Goal: Task Accomplishment & Management: Use online tool/utility

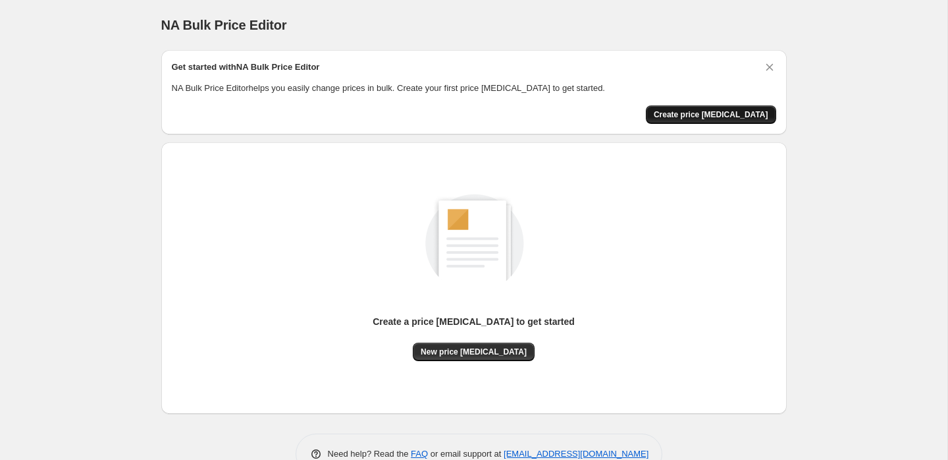
click at [711, 119] on span "Create price change job" at bounding box center [711, 114] width 115 height 11
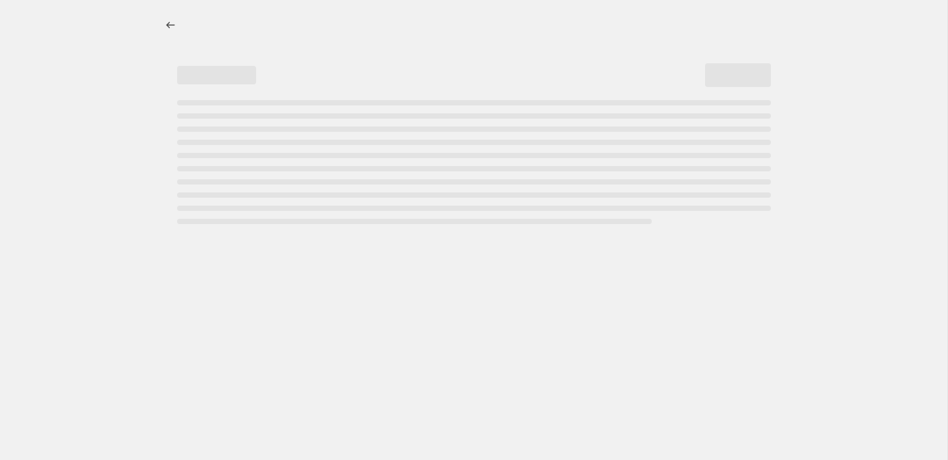
select select "percentage"
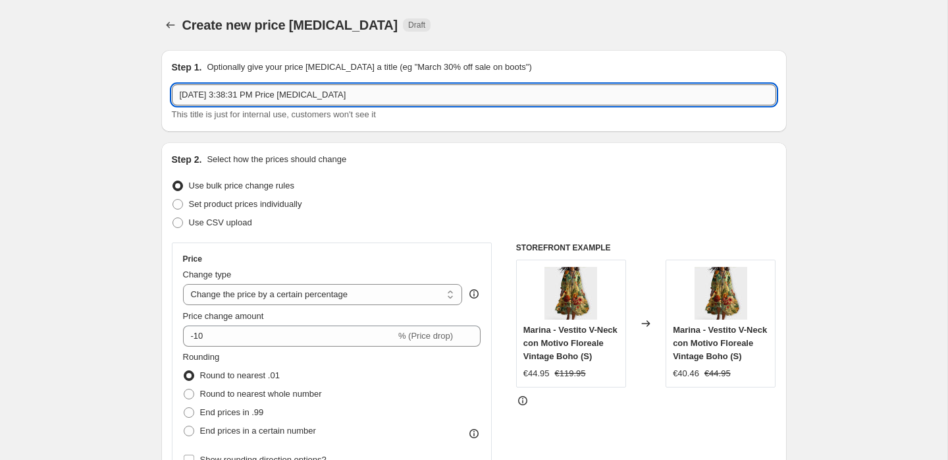
click at [366, 96] on input "Aug 23, 2025, 3:38:31 PM Price change job" at bounding box center [474, 94] width 605 height 21
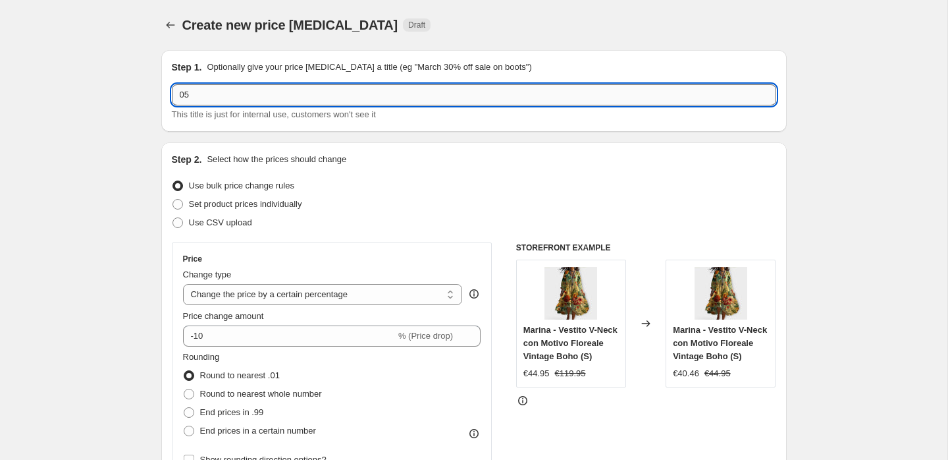
type input "0"
type input "-5 eur"
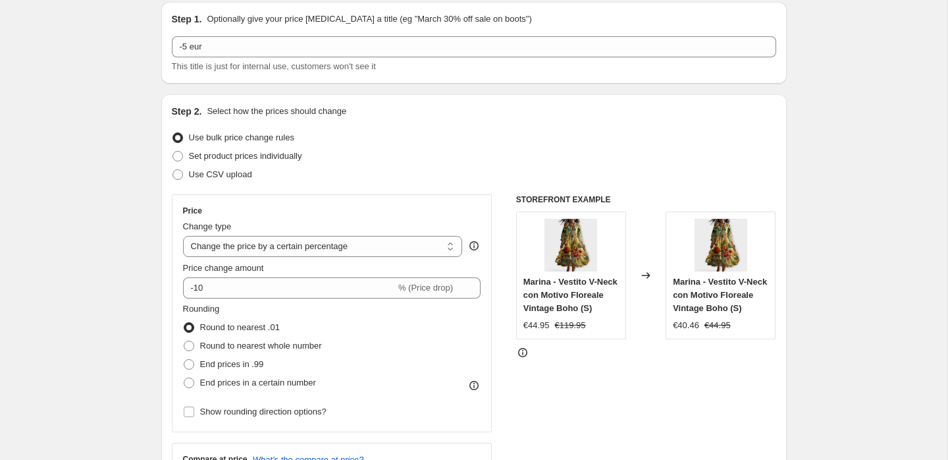
scroll to position [71, 0]
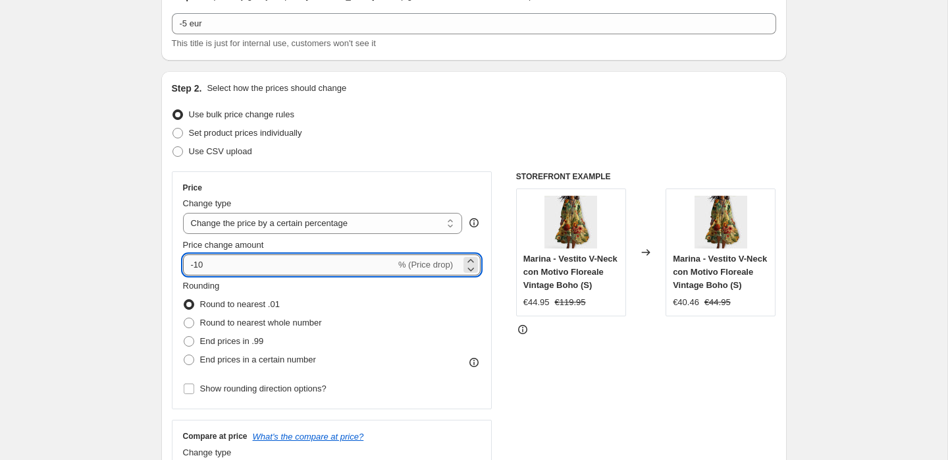
click at [260, 265] on input "-10" at bounding box center [289, 264] width 213 height 21
click at [446, 227] on select "Change the price to a certain amount Change the price by a certain amount Chang…" at bounding box center [323, 223] width 280 height 21
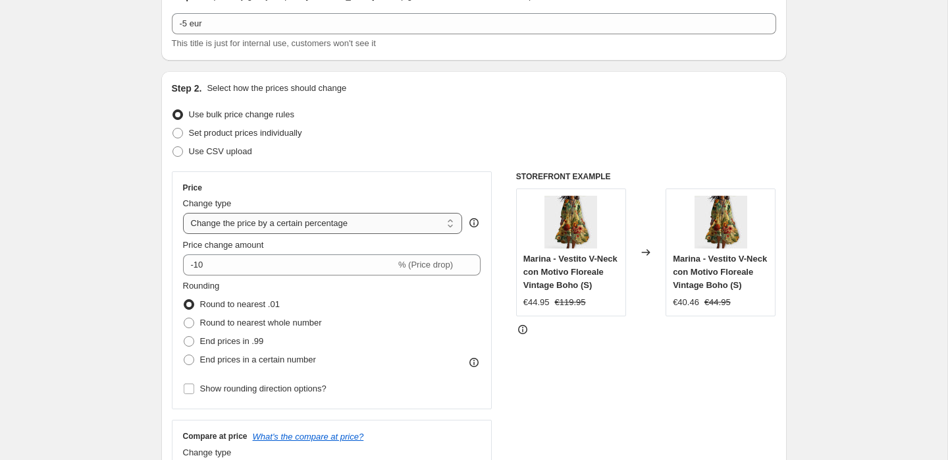
select select "by"
click at [183, 213] on select "Change the price to a certain amount Change the price by a certain amount Chang…" at bounding box center [323, 223] width 280 height 21
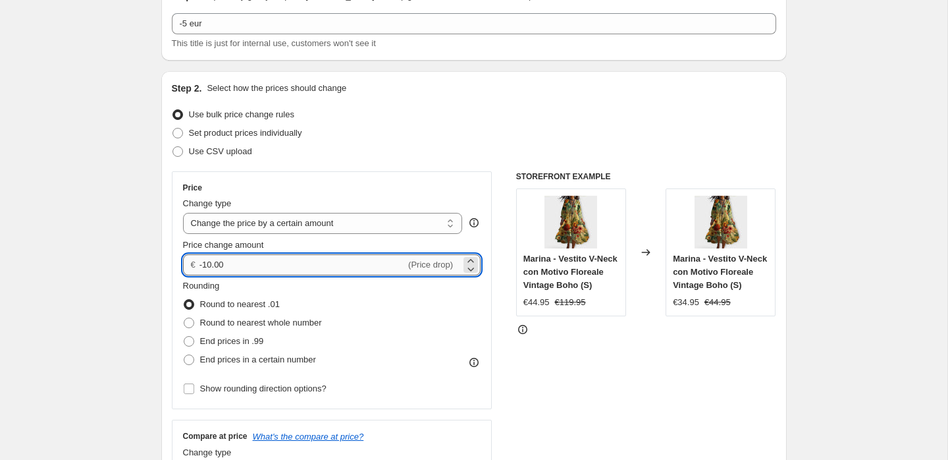
click at [300, 266] on input "-10.00" at bounding box center [303, 264] width 206 height 21
type input "-1"
type input "-5.00"
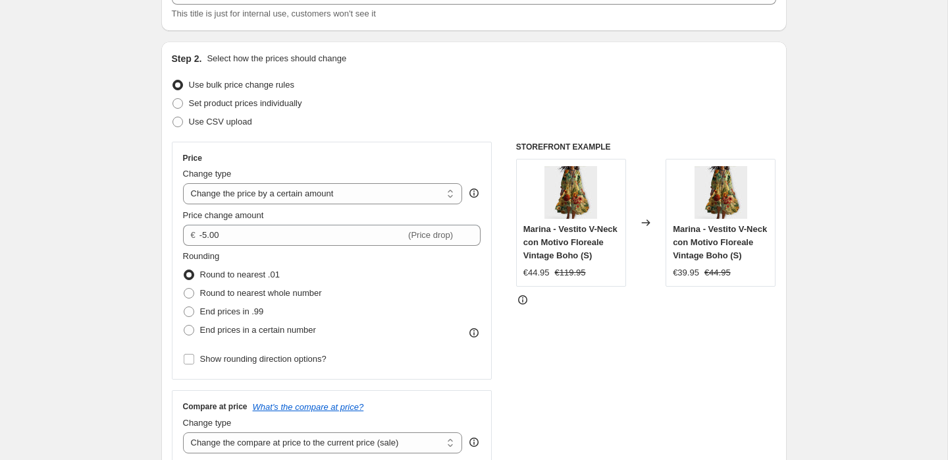
scroll to position [103, 0]
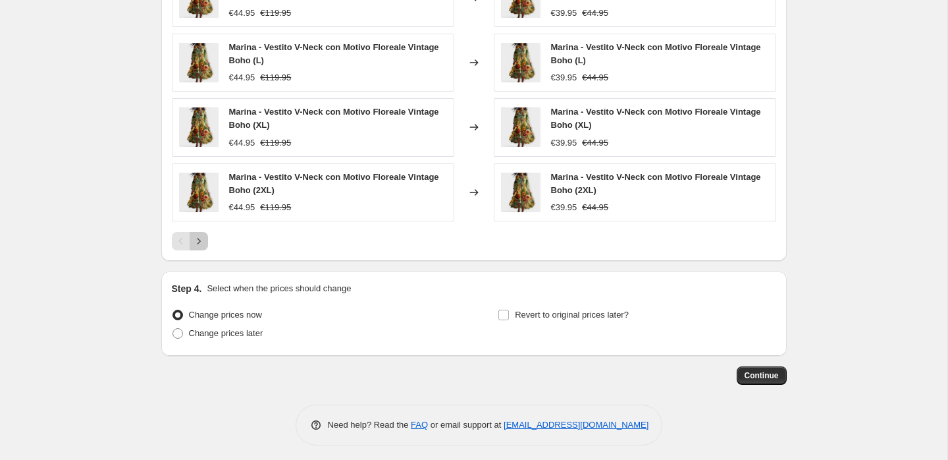
click at [191, 238] on button "Next" at bounding box center [199, 241] width 18 height 18
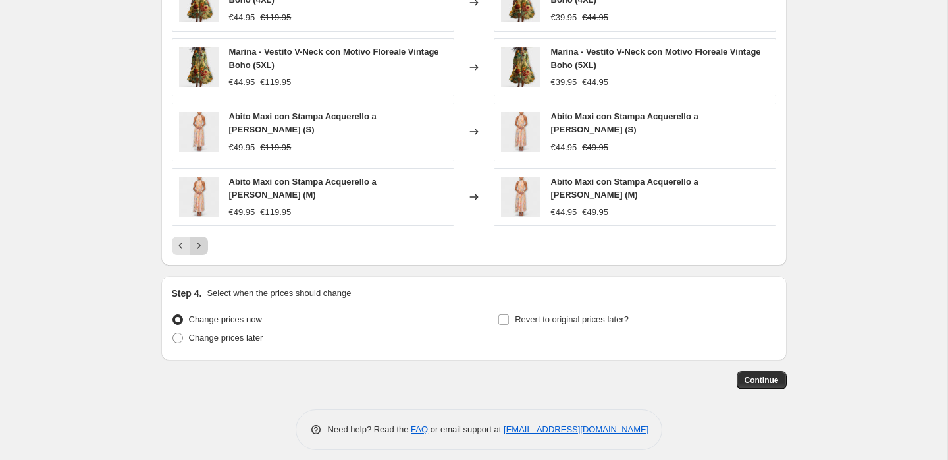
click at [204, 239] on icon "Next" at bounding box center [198, 245] width 13 height 13
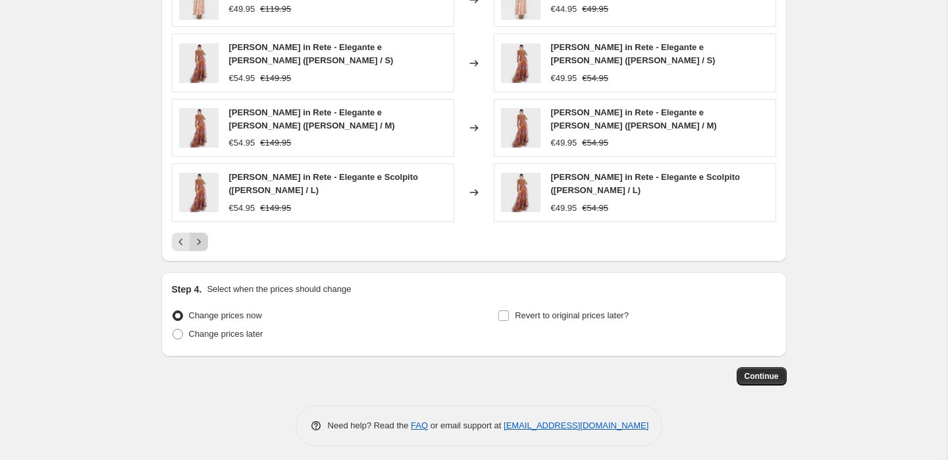
click at [204, 239] on icon "Next" at bounding box center [198, 241] width 13 height 13
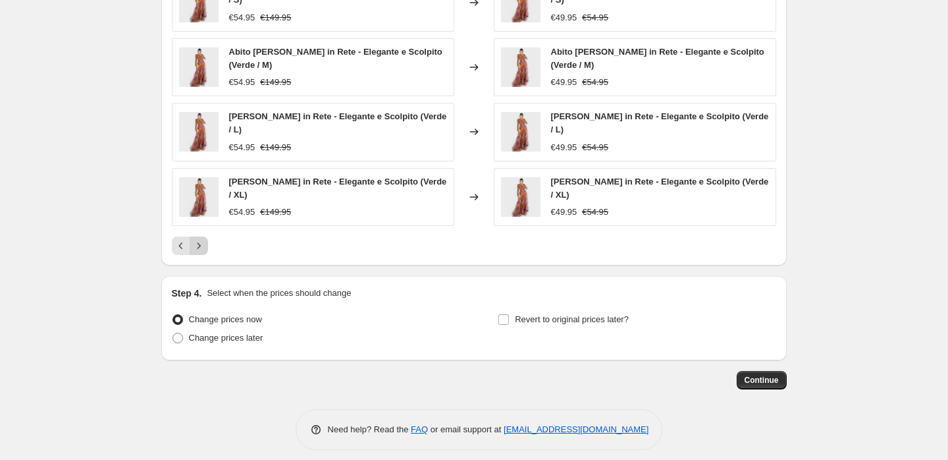
click at [204, 239] on icon "Next" at bounding box center [198, 245] width 13 height 13
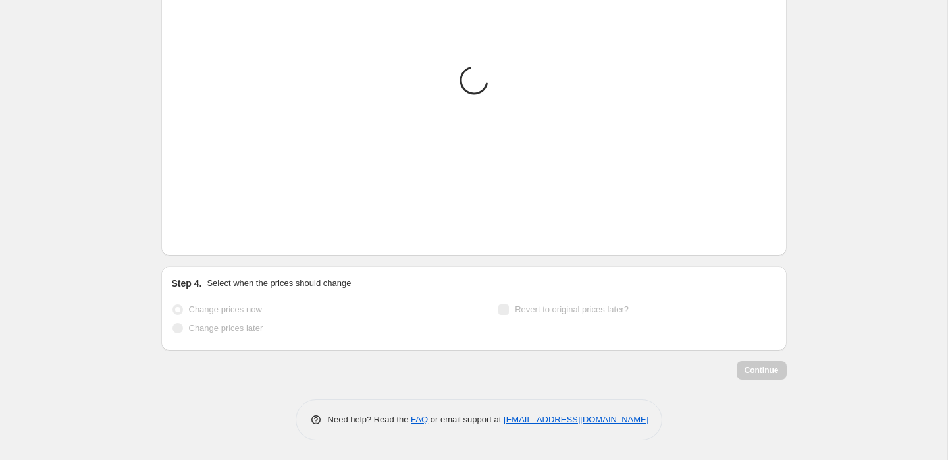
scroll to position [852, 0]
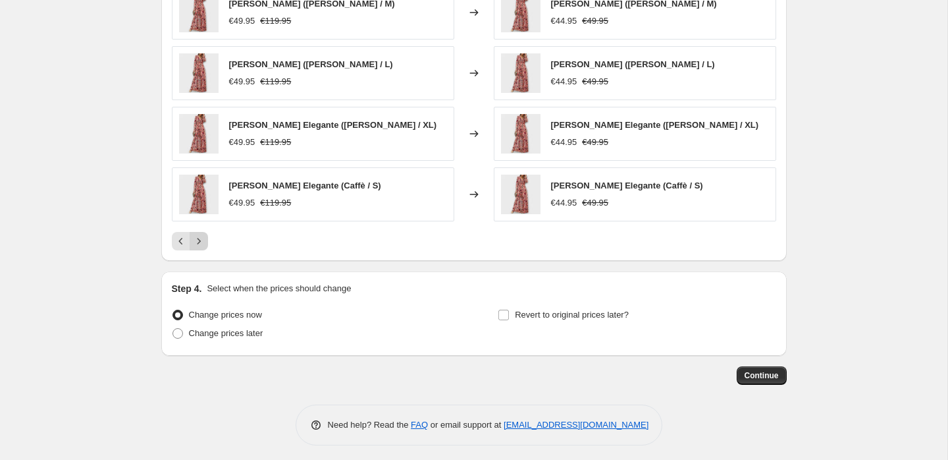
click at [204, 239] on icon "Next" at bounding box center [198, 240] width 13 height 13
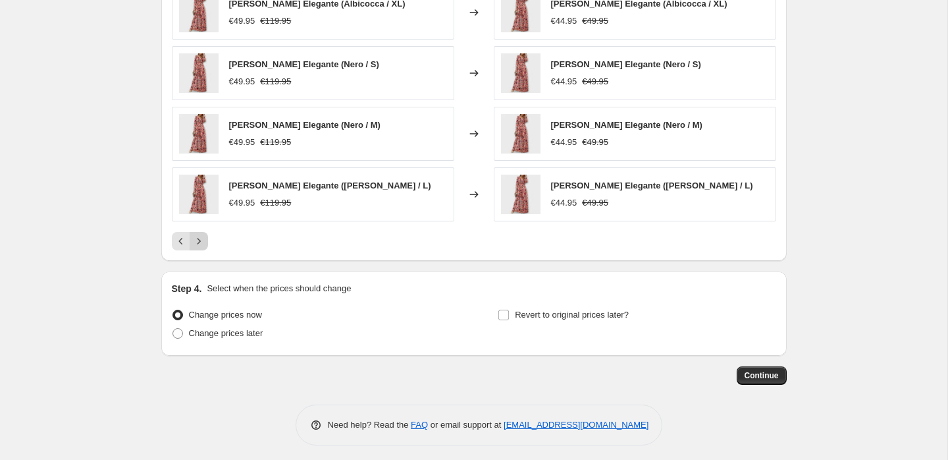
click at [204, 239] on icon "Next" at bounding box center [198, 240] width 13 height 13
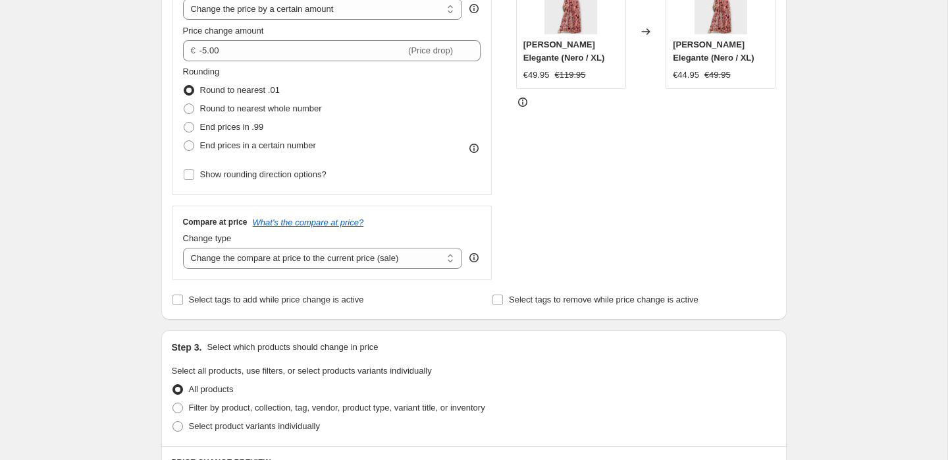
scroll to position [288, 0]
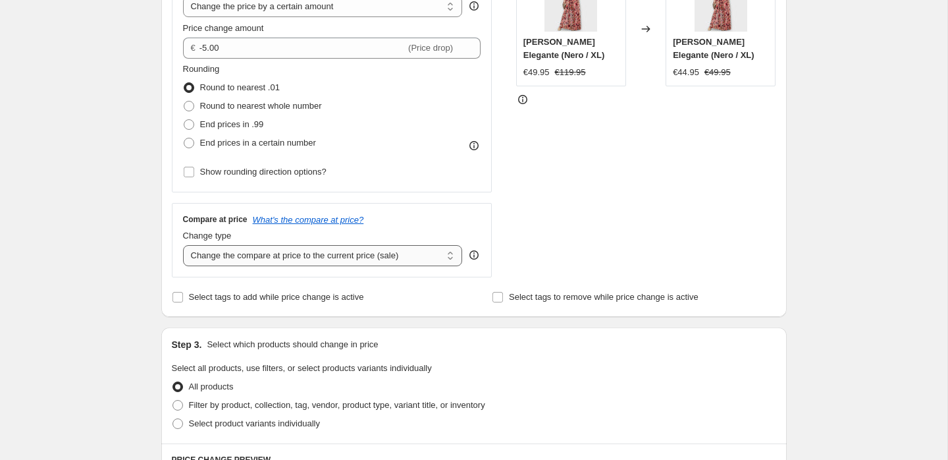
click at [238, 257] on select "Change the compare at price to the current price (sale) Change the compare at p…" at bounding box center [323, 255] width 280 height 21
select select "by"
click at [183, 245] on select "Change the compare at price to the current price (sale) Change the compare at p…" at bounding box center [323, 255] width 280 height 21
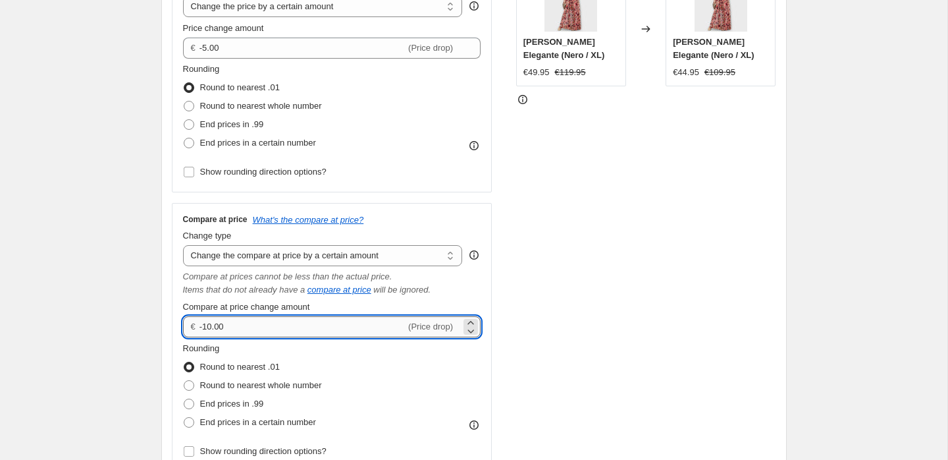
click at [277, 329] on input "-10.00" at bounding box center [303, 326] width 206 height 21
type input "-1"
type input "-5.00"
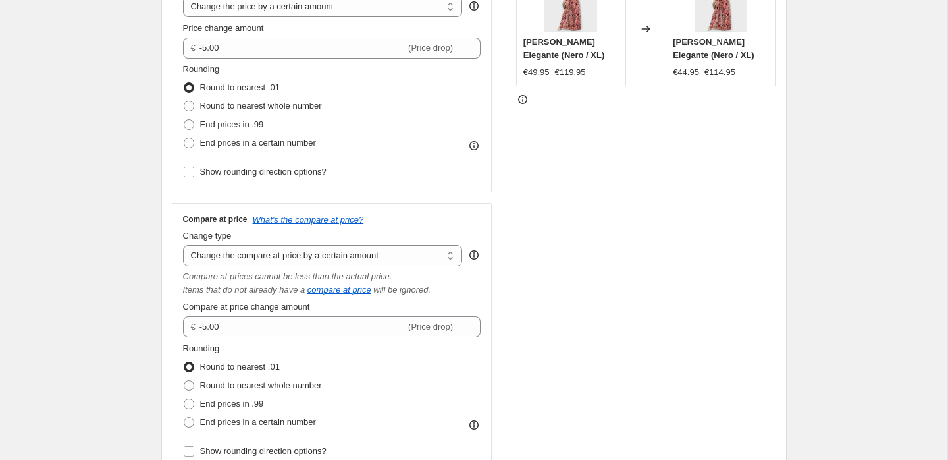
click at [77, 321] on div "Create new price change job. This page is ready Create new price change job Dra…" at bounding box center [474, 467] width 948 height 1511
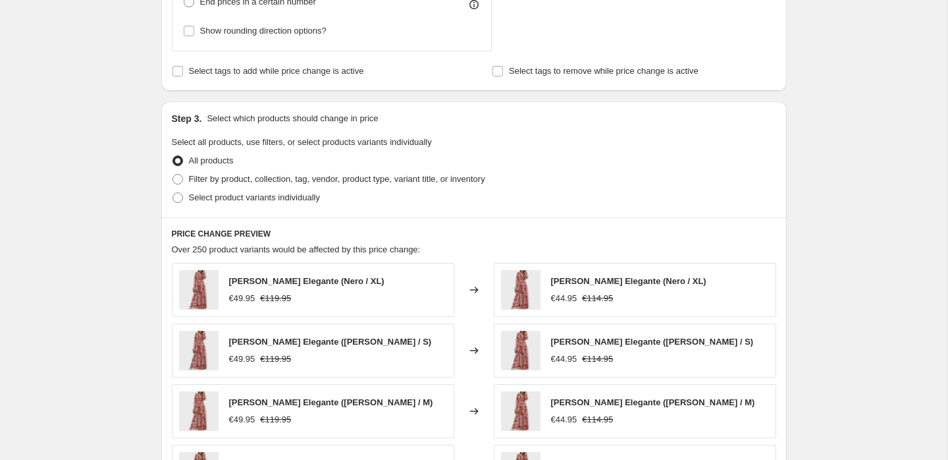
scroll to position [1046, 0]
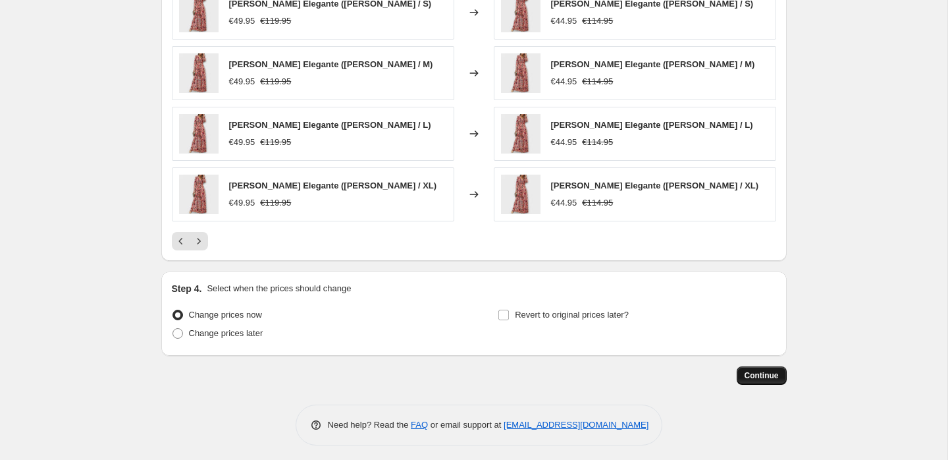
click at [743, 366] on button "Continue" at bounding box center [762, 375] width 50 height 18
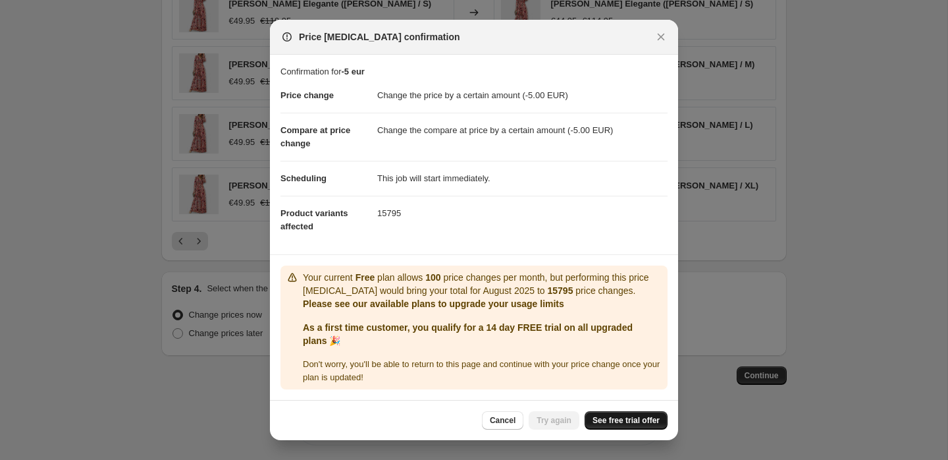
click at [632, 415] on span "See free trial offer" at bounding box center [626, 420] width 67 height 11
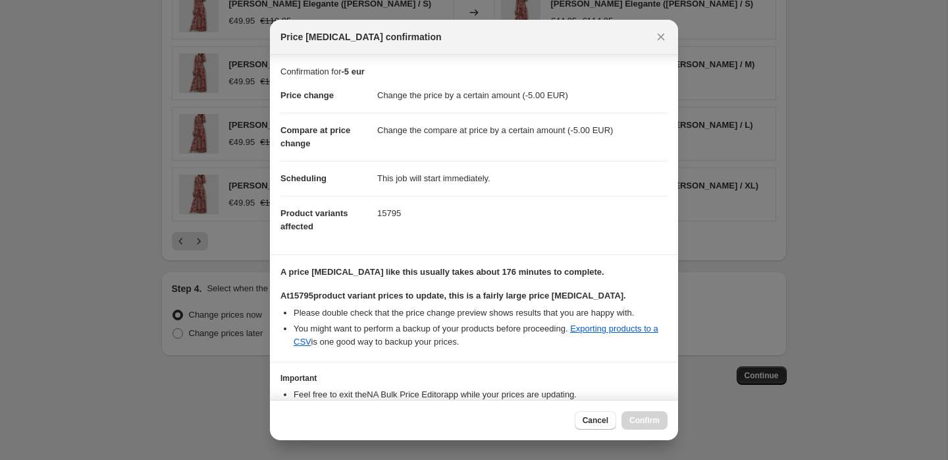
scroll to position [84, 0]
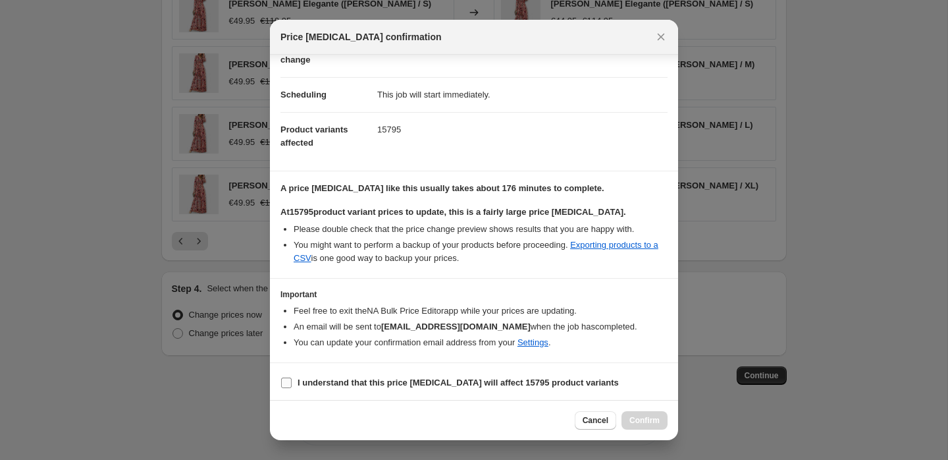
click at [445, 381] on b "I understand that this price change job will affect 15795 product variants" at bounding box center [458, 382] width 321 height 10
click at [292, 381] on input "I understand that this price change job will affect 15795 product variants" at bounding box center [286, 382] width 11 height 11
checkbox input "true"
click at [653, 422] on span "Confirm" at bounding box center [645, 420] width 30 height 11
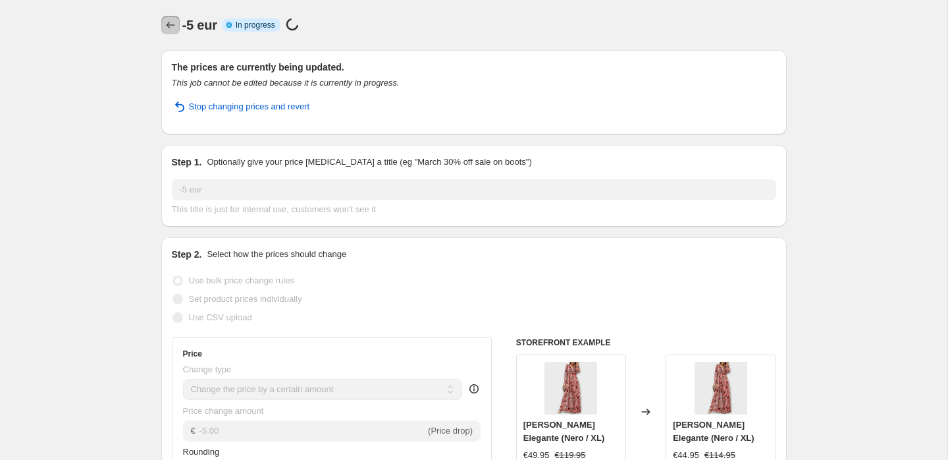
click at [171, 26] on icon "Price change jobs" at bounding box center [170, 24] width 13 height 13
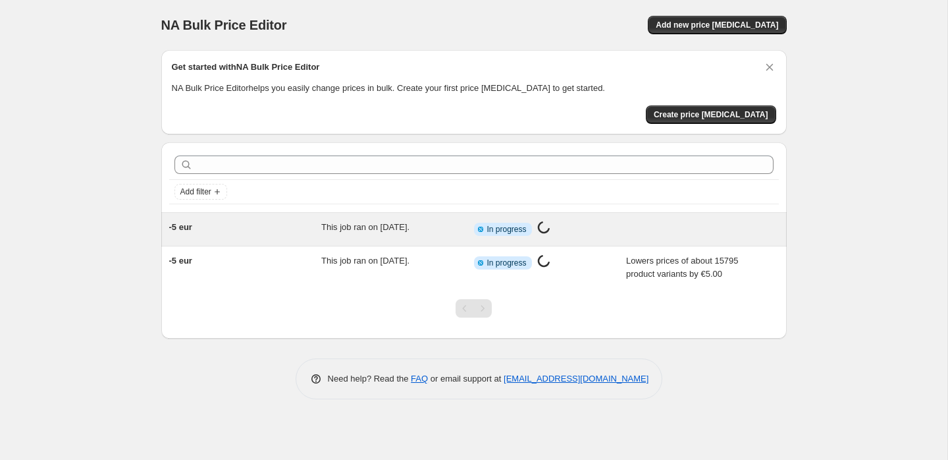
click at [607, 226] on div "Info Partially complete In progress Price change job in progress..." at bounding box center [550, 229] width 153 height 17
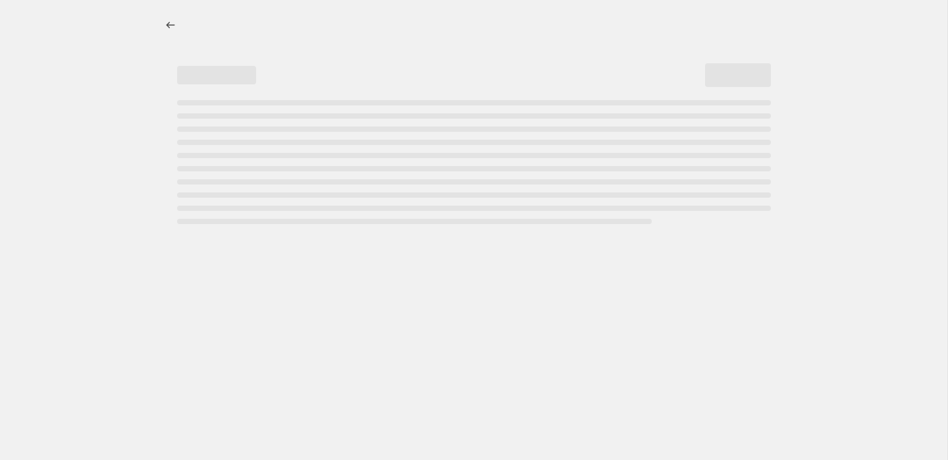
select select "by"
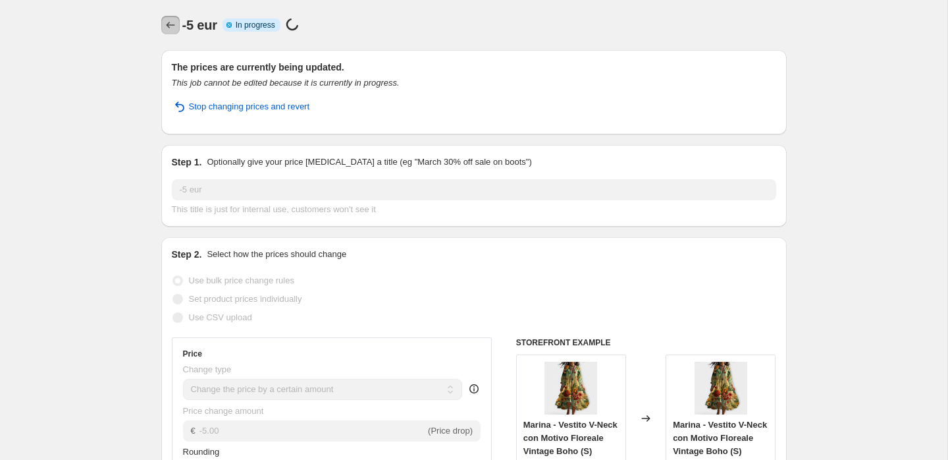
click at [168, 22] on icon "Price change jobs" at bounding box center [170, 24] width 13 height 13
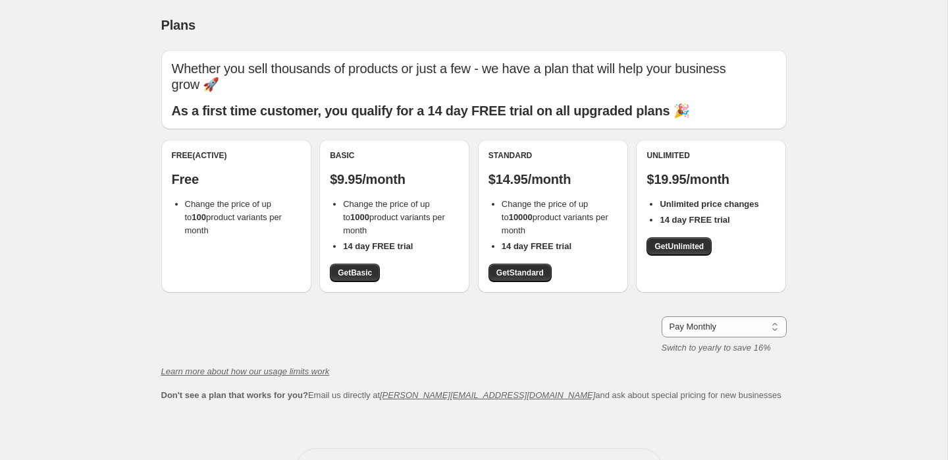
scroll to position [23, 0]
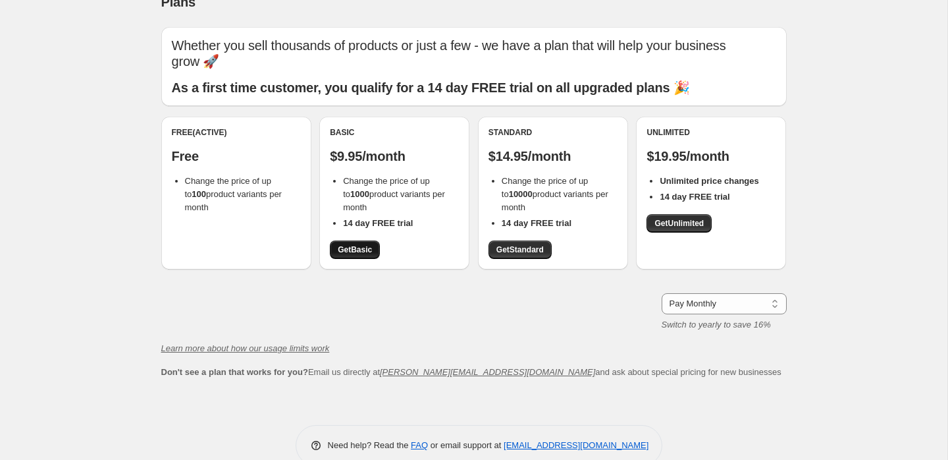
click at [347, 244] on span "Get Basic" at bounding box center [355, 249] width 34 height 11
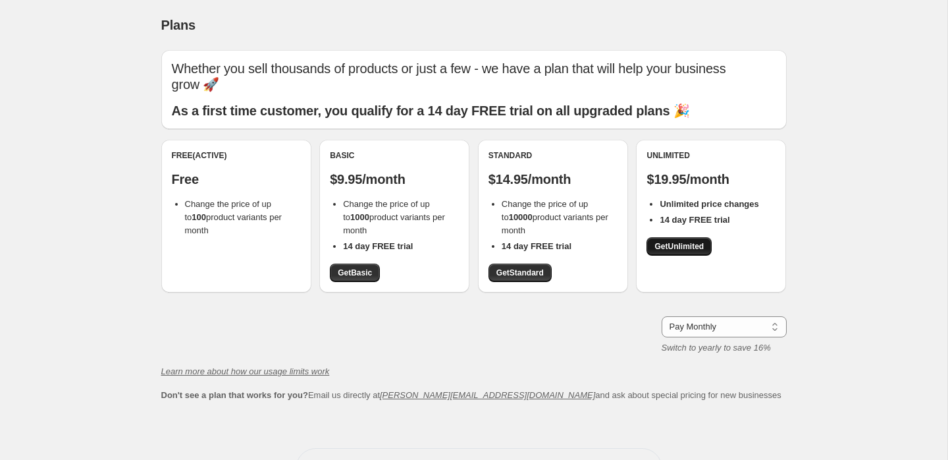
click at [684, 241] on span "Get Unlimited" at bounding box center [679, 246] width 49 height 11
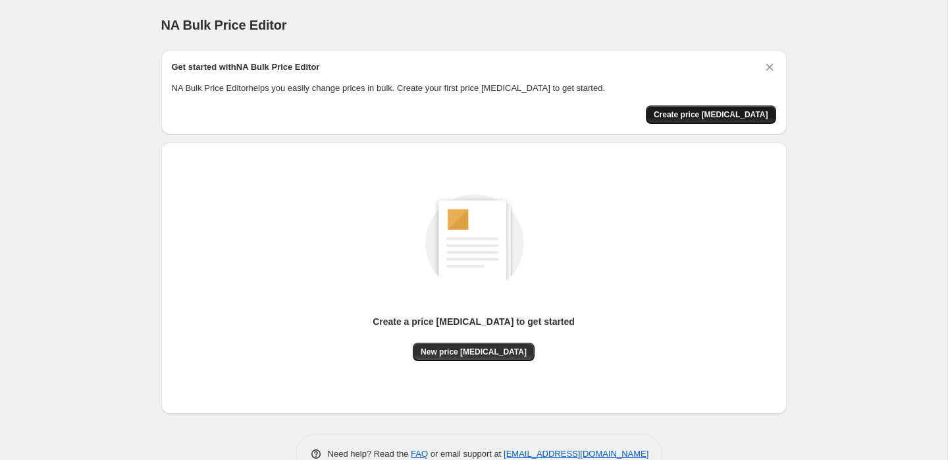
click at [707, 111] on span "Create price change job" at bounding box center [711, 114] width 115 height 11
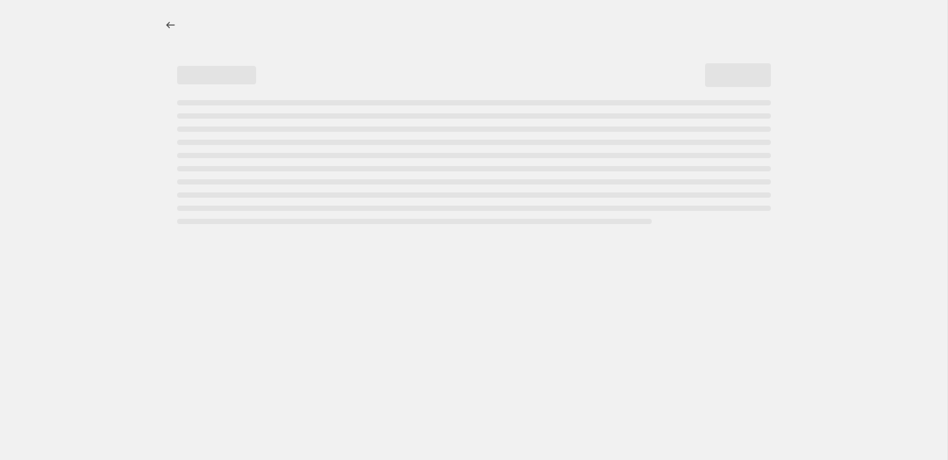
select select "percentage"
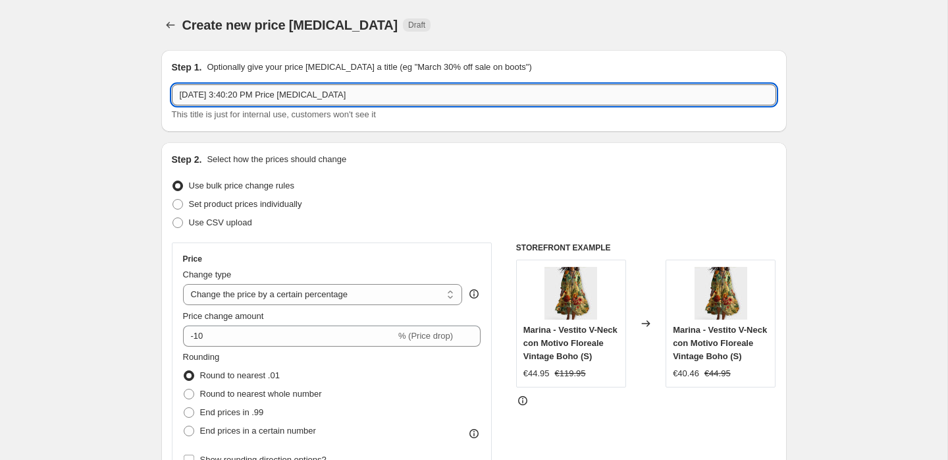
click at [293, 97] on input "Aug 23, 2025, 3:40:20 PM Price change job" at bounding box center [474, 94] width 605 height 21
type input "-5 eur"
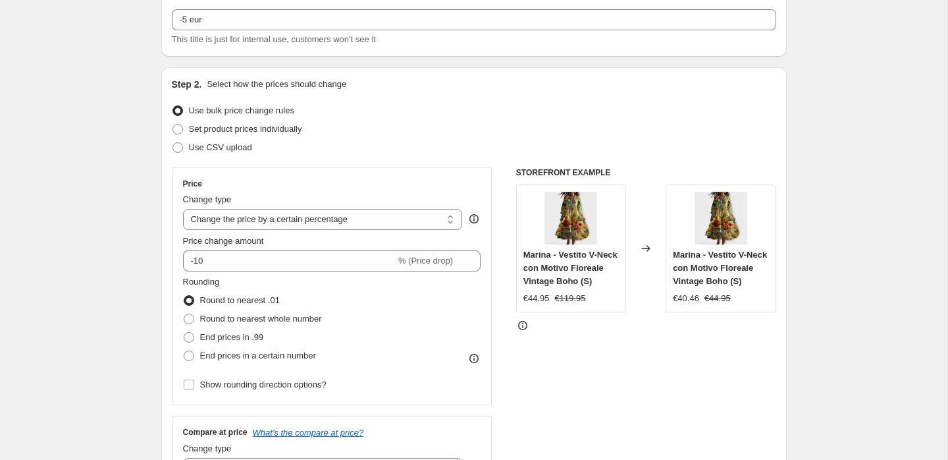
scroll to position [80, 0]
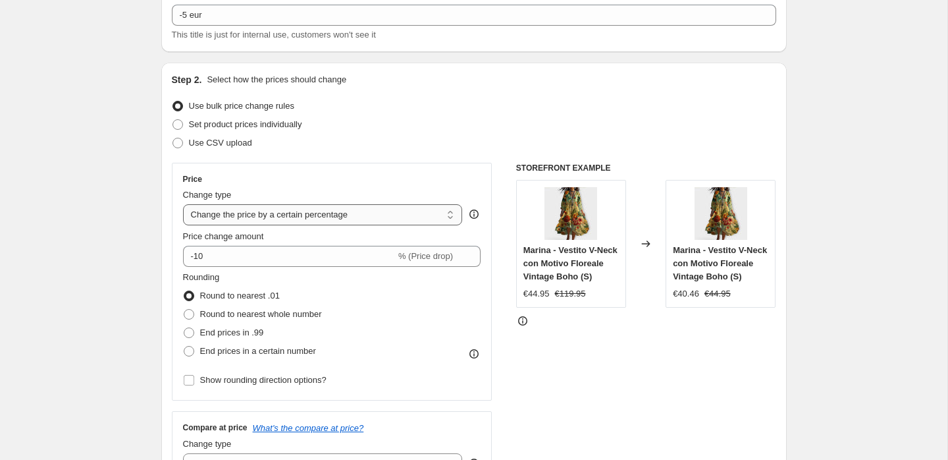
click at [246, 211] on select "Change the price to a certain amount Change the price by a certain amount Chang…" at bounding box center [323, 214] width 280 height 21
select select "by"
click at [183, 204] on select "Change the price to a certain amount Change the price by a certain amount Chang…" at bounding box center [323, 214] width 280 height 21
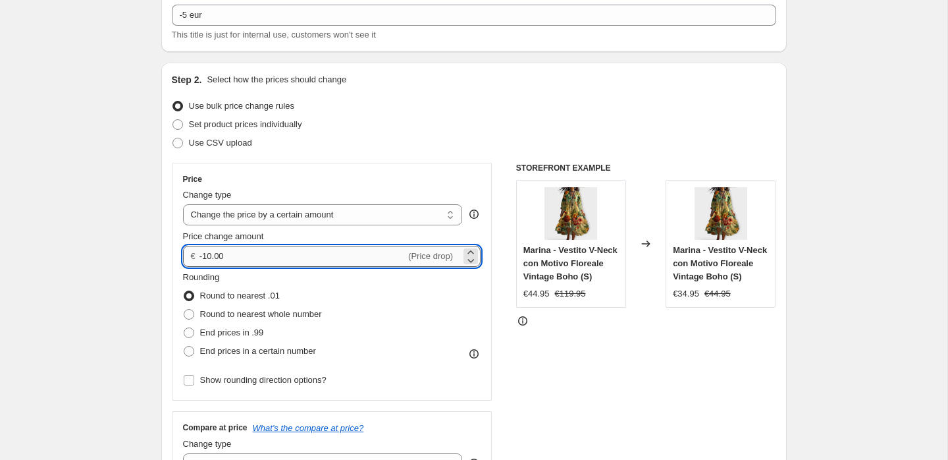
click at [259, 254] on input "-10.00" at bounding box center [303, 256] width 206 height 21
type input "-1"
type input "-5.00"
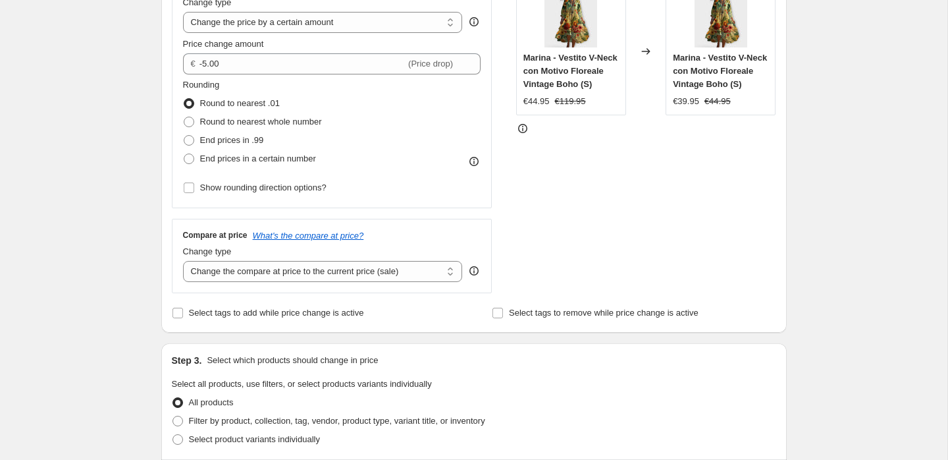
scroll to position [273, 0]
click at [295, 269] on select "Change the compare at price to the current price (sale) Change the compare at p…" at bounding box center [323, 270] width 280 height 21
select select "to"
click at [183, 260] on select "Change the compare at price to the current price (sale) Change the compare at p…" at bounding box center [323, 270] width 280 height 21
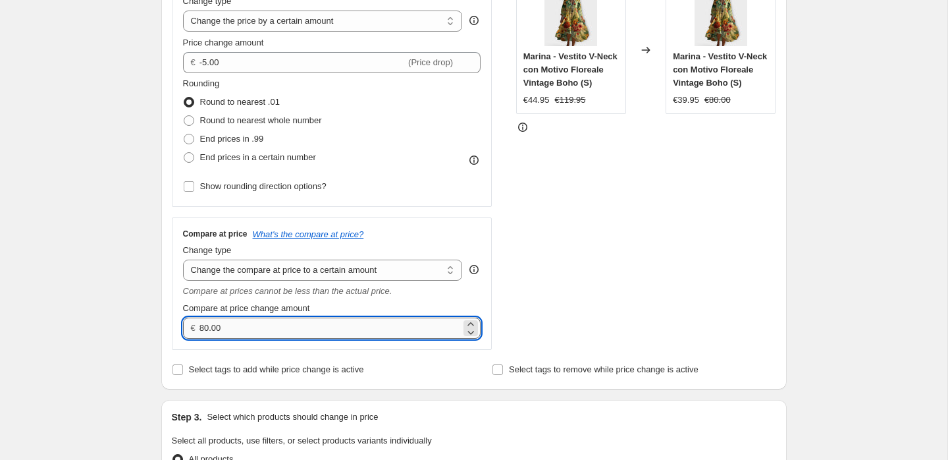
click at [256, 333] on input "80.00" at bounding box center [330, 327] width 261 height 21
type input "8"
type input "0.00"
click at [107, 302] on div "Create new price change job. This page is ready Create new price change job Dra…" at bounding box center [474, 425] width 948 height 1396
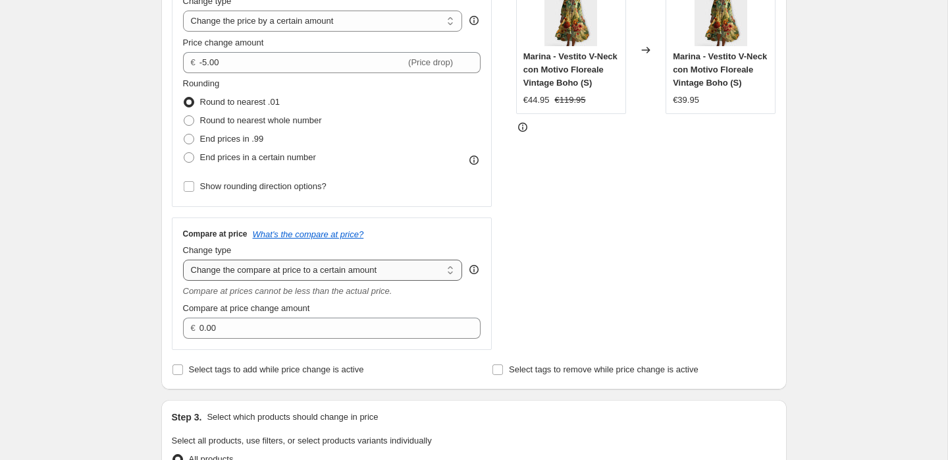
click at [282, 269] on select "Change the compare at price to the current price (sale) Change the compare at p…" at bounding box center [323, 270] width 280 height 21
select select "by"
click at [183, 260] on select "Change the compare at price to the current price (sale) Change the compare at p…" at bounding box center [323, 270] width 280 height 21
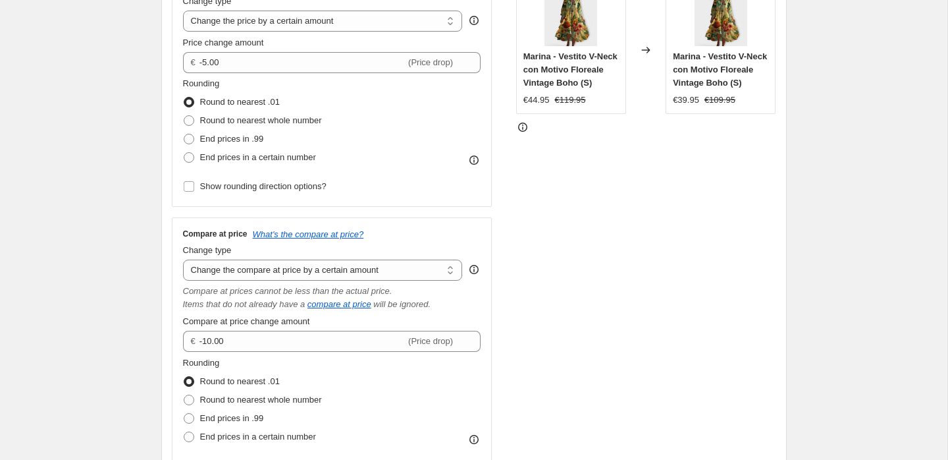
scroll to position [299, 0]
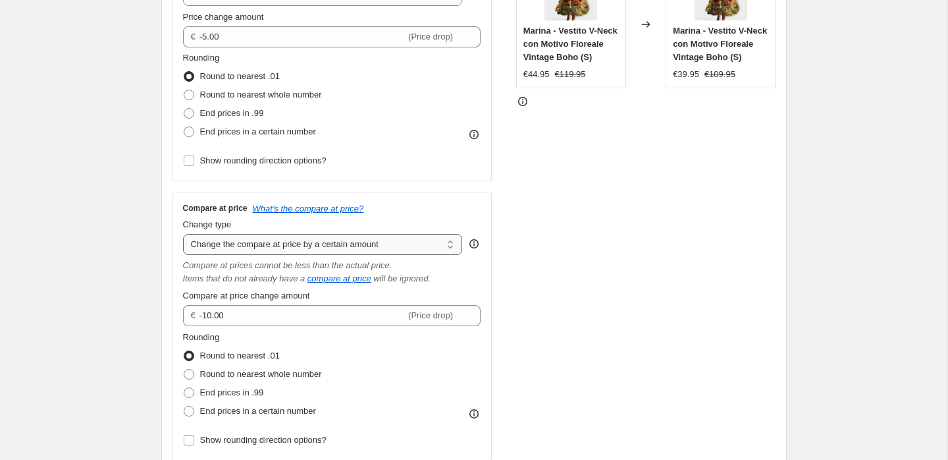
click at [244, 236] on select "Change the compare at price to the current price (sale) Change the compare at p…" at bounding box center [323, 244] width 280 height 21
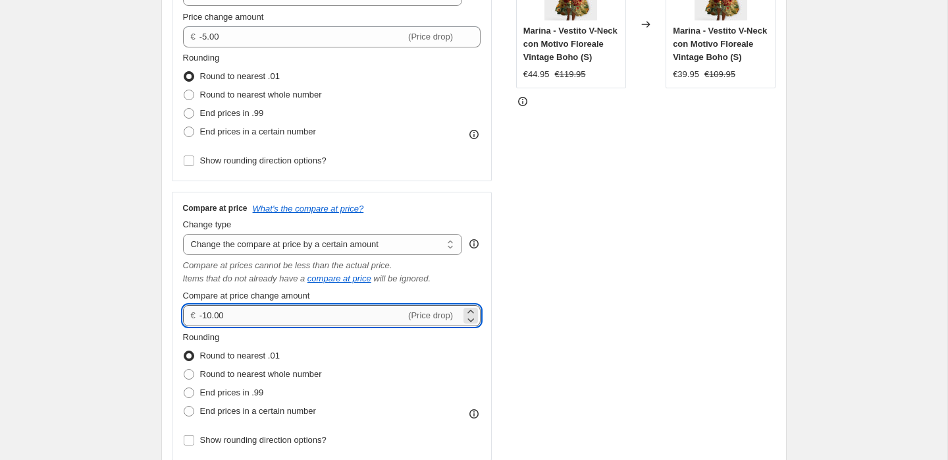
click at [263, 308] on input "-10.00" at bounding box center [303, 315] width 206 height 21
type input "-1"
type input "-5.00"
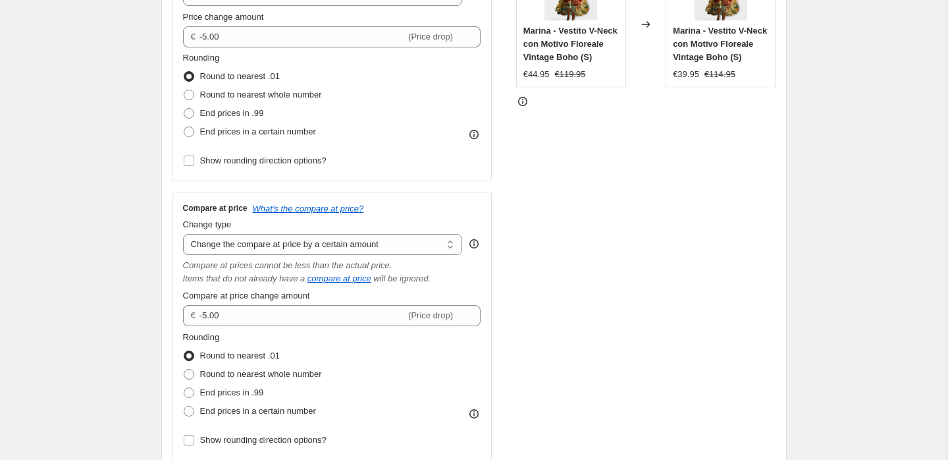
click at [38, 307] on div "Create new price change job. This page is ready Create new price change job Dra…" at bounding box center [474, 467] width 948 height 1532
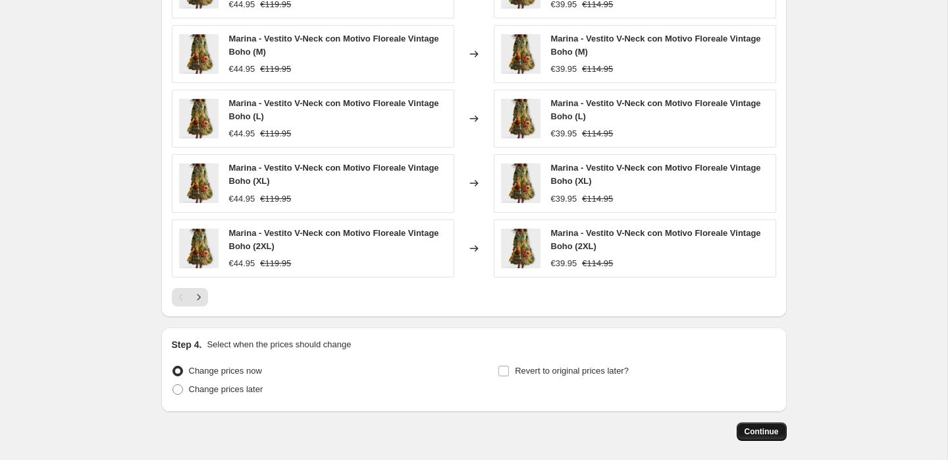
scroll to position [1067, 0]
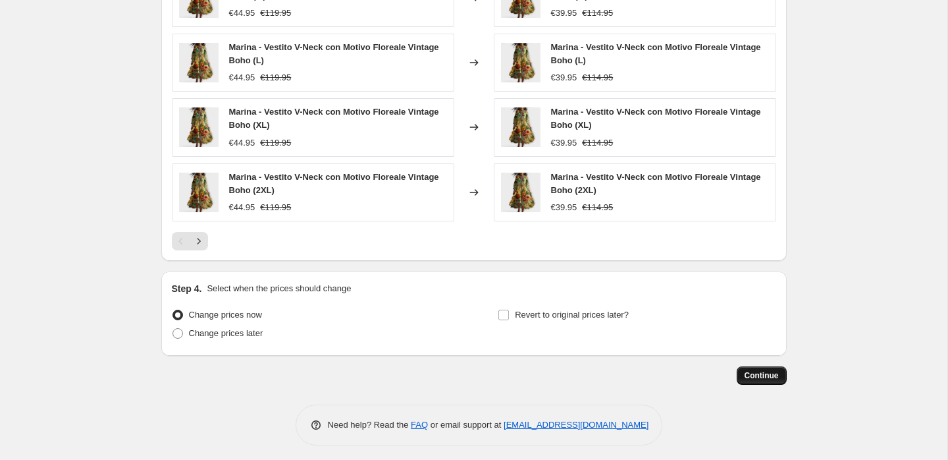
click at [778, 371] on span "Continue" at bounding box center [762, 375] width 34 height 11
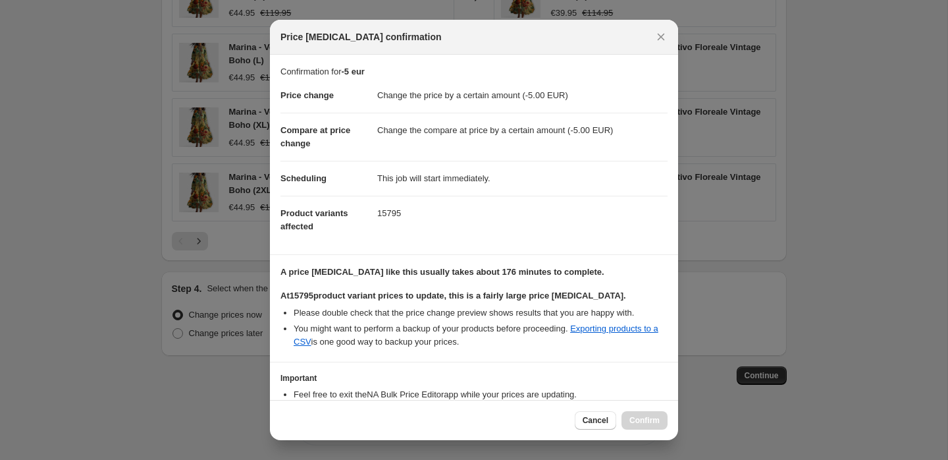
scroll to position [84, 0]
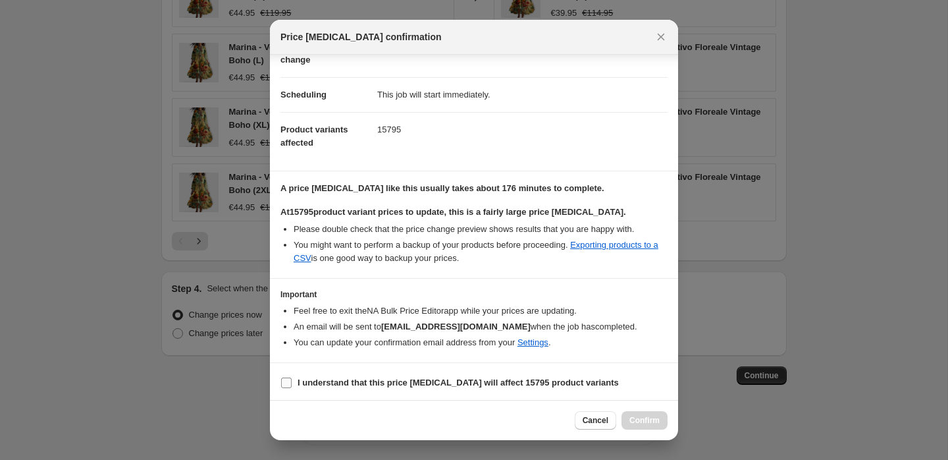
click at [400, 380] on b "I understand that this price change job will affect 15795 product variants" at bounding box center [458, 382] width 321 height 10
click at [292, 380] on input "I understand that this price change job will affect 15795 product variants" at bounding box center [286, 382] width 11 height 11
checkbox input "true"
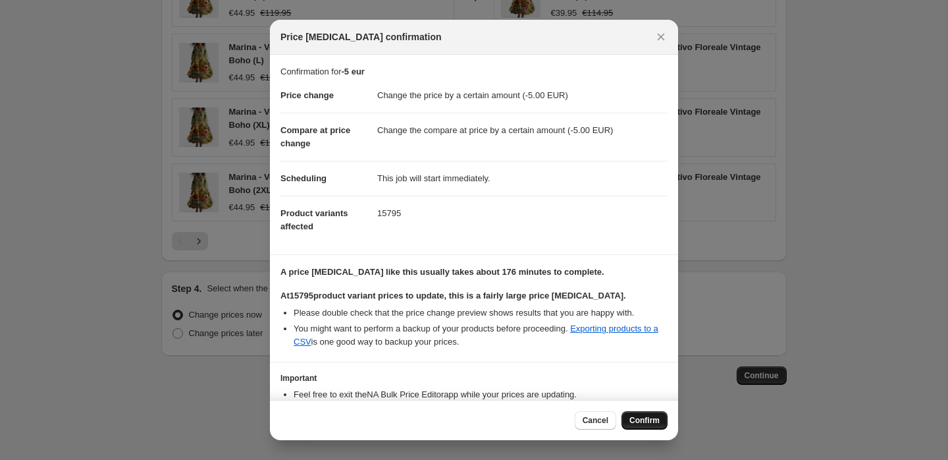
click at [643, 418] on span "Confirm" at bounding box center [645, 420] width 30 height 11
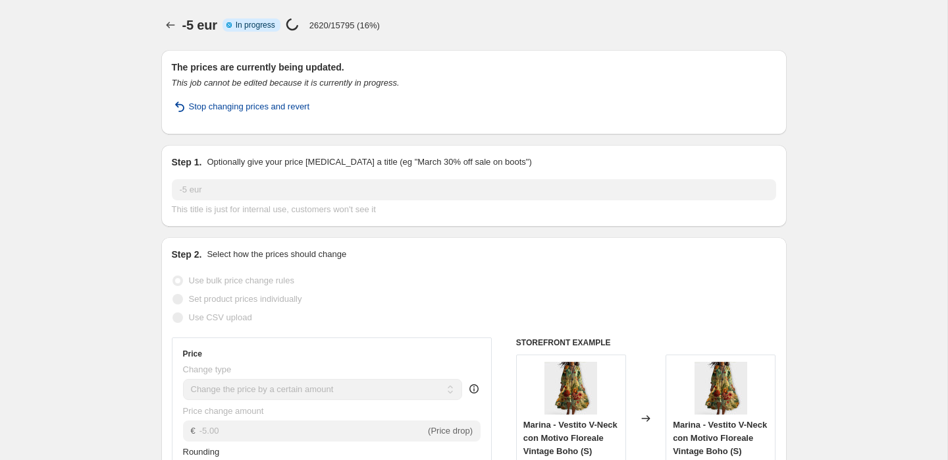
click at [262, 111] on span "Stop changing prices and revert" at bounding box center [249, 106] width 121 height 13
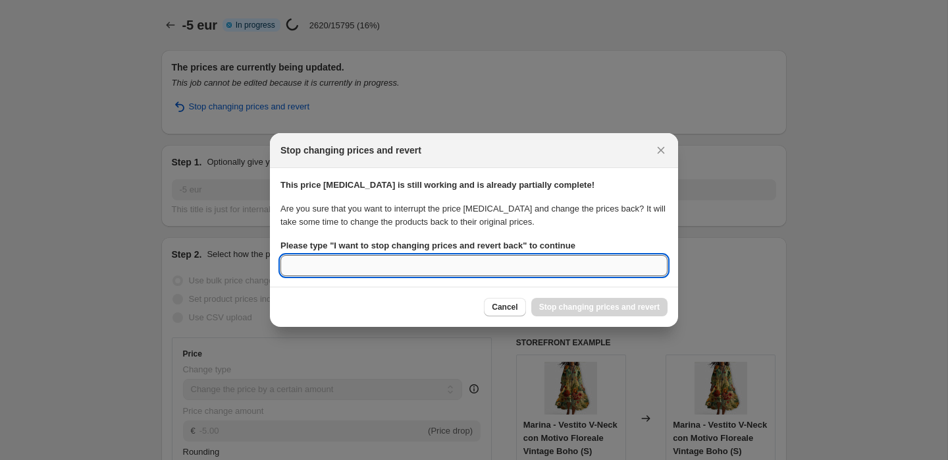
click at [462, 269] on input "Please type " I want to stop changing prices and revert back " to continue" at bounding box center [474, 265] width 387 height 21
click at [532, 243] on b "Please type " I want to stop changing prices and revert back " to continue" at bounding box center [428, 245] width 295 height 10
click at [532, 255] on input "Please type " I want to stop changing prices and revert back " to continue" at bounding box center [474, 265] width 387 height 21
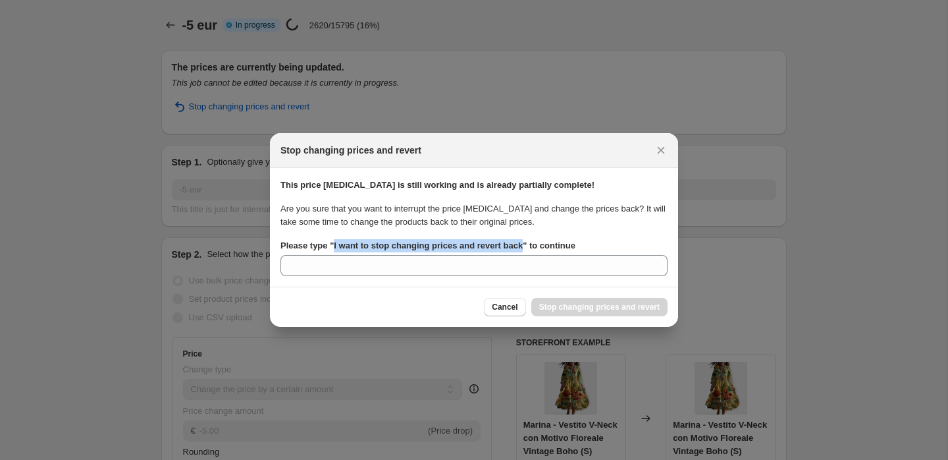
drag, startPoint x: 535, startPoint y: 247, endPoint x: 337, endPoint y: 248, distance: 198.2
click at [337, 248] on b "Please type " I want to stop changing prices and revert back " to continue" at bounding box center [428, 245] width 295 height 10
copy b "I want to stop changing prices and revert back"
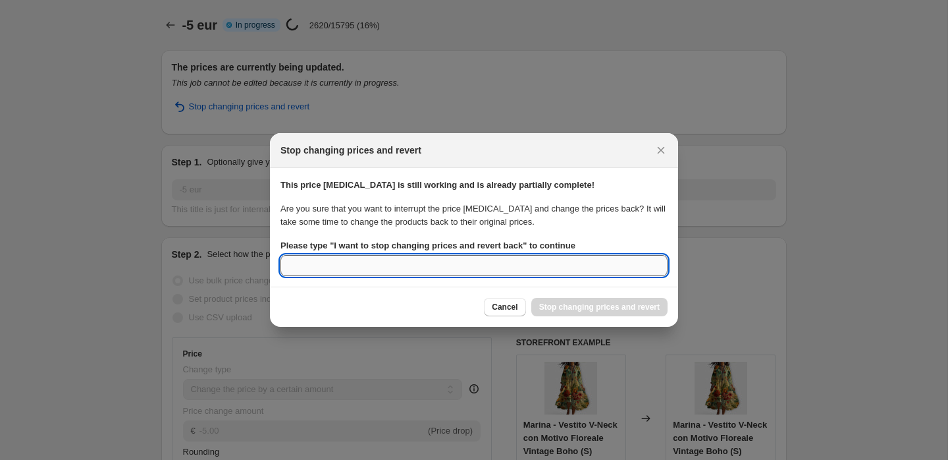
click at [346, 265] on input "Please type " I want to stop changing prices and revert back " to continue" at bounding box center [474, 265] width 387 height 21
paste input "I want to stop changing prices and revert back"
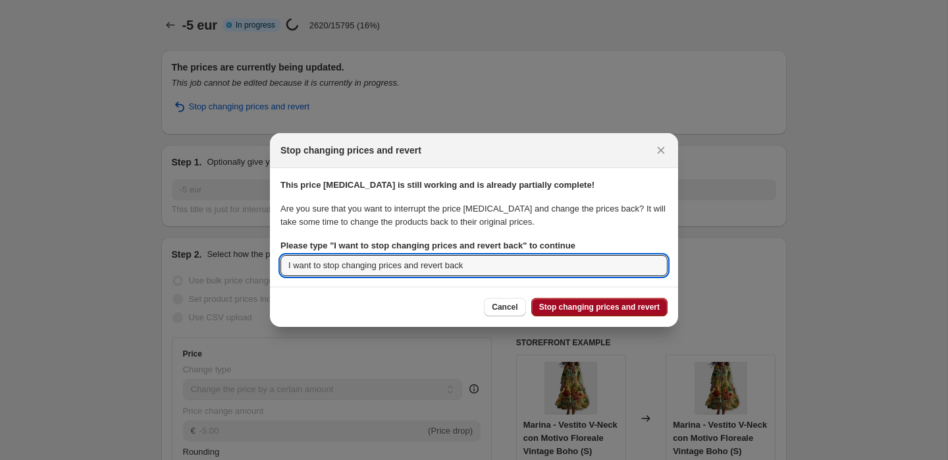
type input "I want to stop changing prices and revert back"
click at [598, 308] on span "Stop changing prices and revert" at bounding box center [599, 307] width 121 height 11
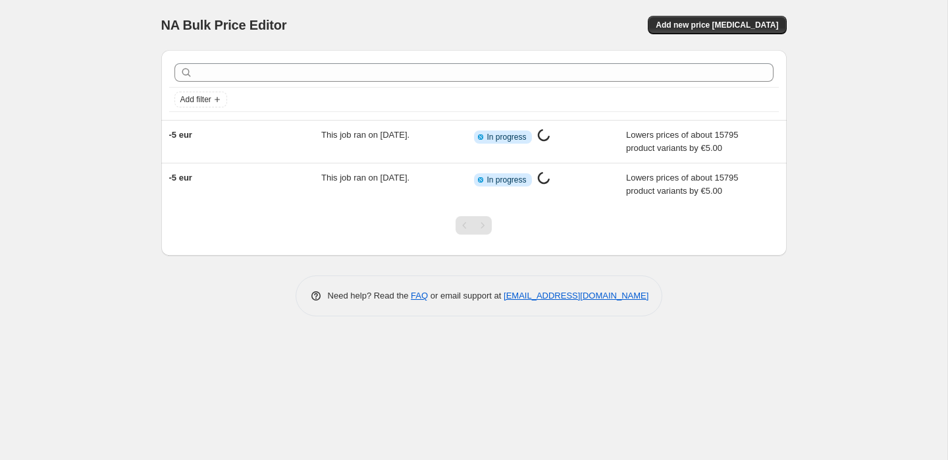
click at [26, 124] on div "NA Bulk Price Editor. This page is ready NA Bulk Price Editor Add new price [ME…" at bounding box center [474, 230] width 948 height 460
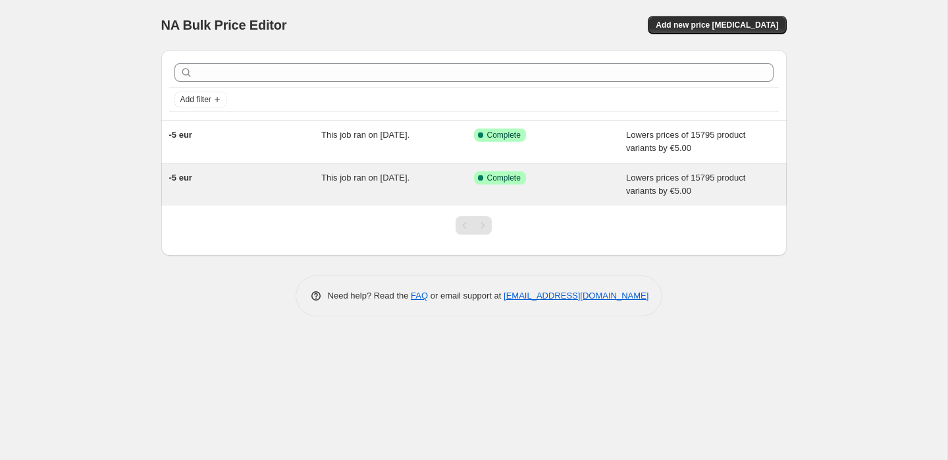
click at [553, 177] on div "Success Complete Complete" at bounding box center [540, 177] width 133 height 13
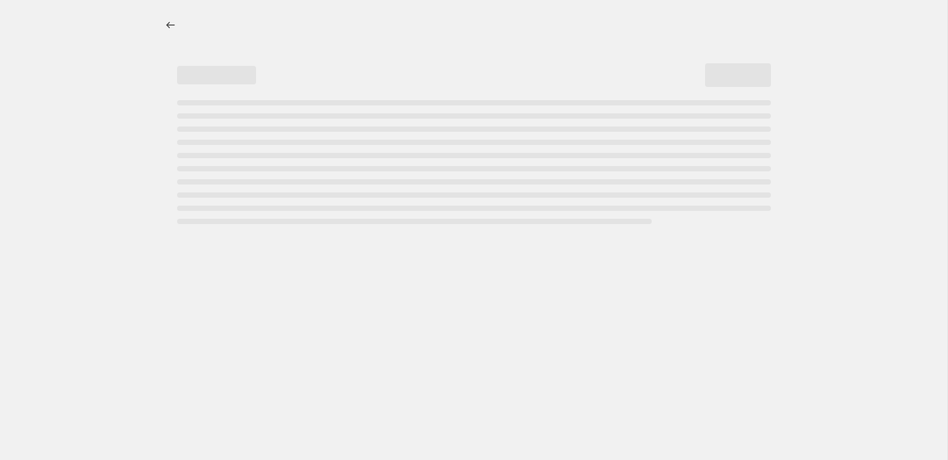
select select "by"
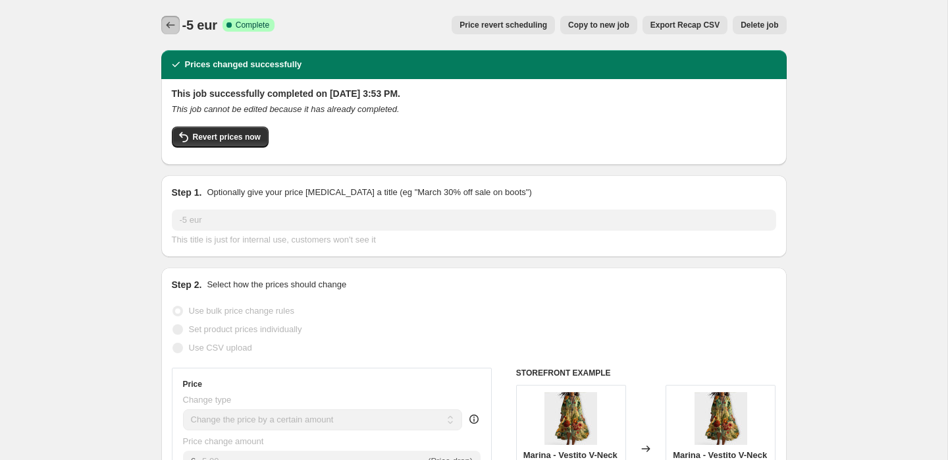
click at [174, 26] on icon "Price change jobs" at bounding box center [170, 24] width 13 height 13
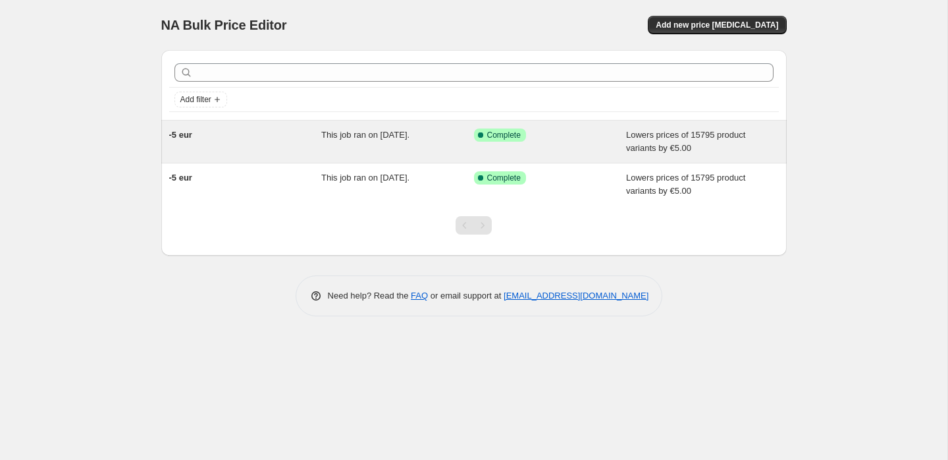
click at [337, 154] on div "-5 eur This job ran on August 23, 2025. Success Complete Complete Lowers prices…" at bounding box center [474, 142] width 626 height 42
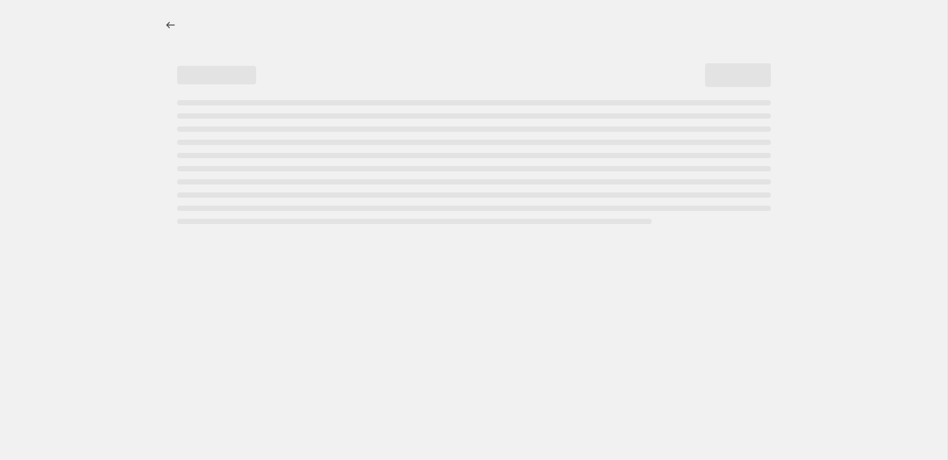
select select "by"
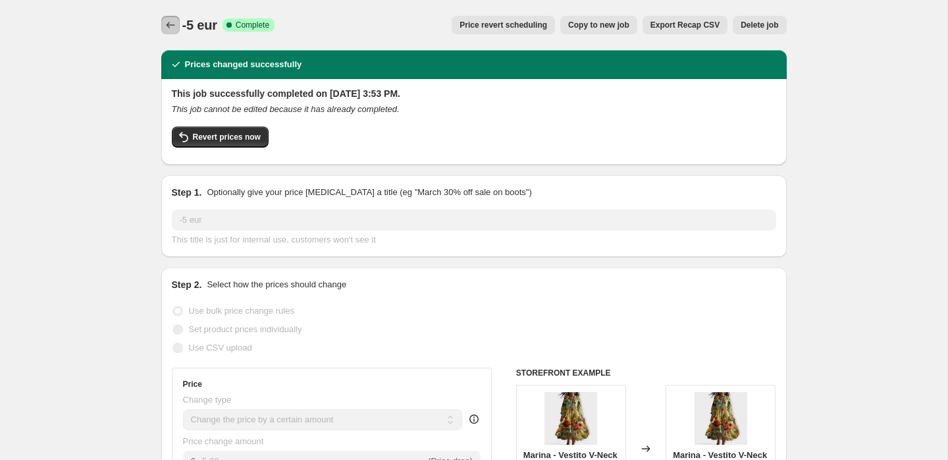
click at [167, 22] on icon "Price change jobs" at bounding box center [170, 24] width 13 height 13
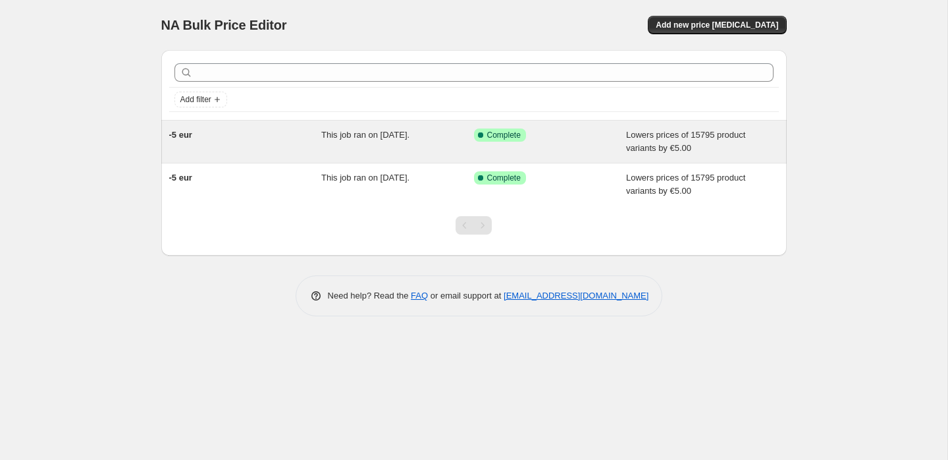
click at [378, 142] on div "This job ran on [DATE]." at bounding box center [397, 141] width 153 height 26
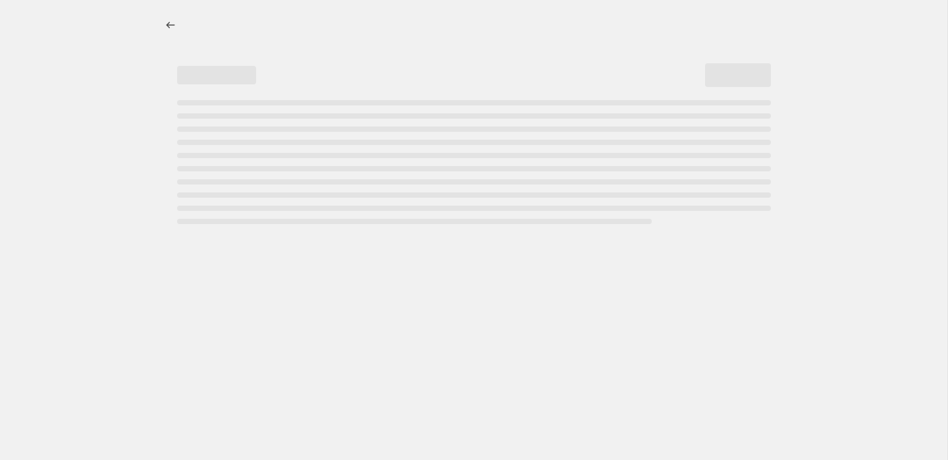
select select "by"
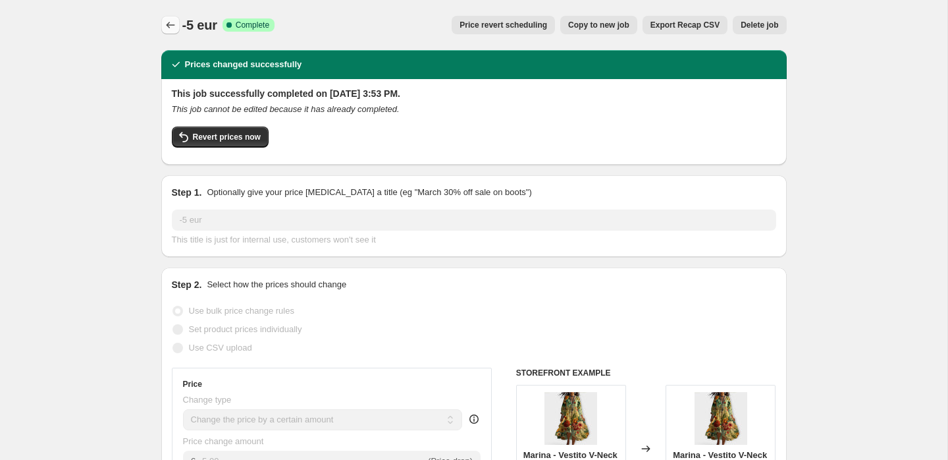
click at [164, 26] on icon "Price change jobs" at bounding box center [170, 24] width 13 height 13
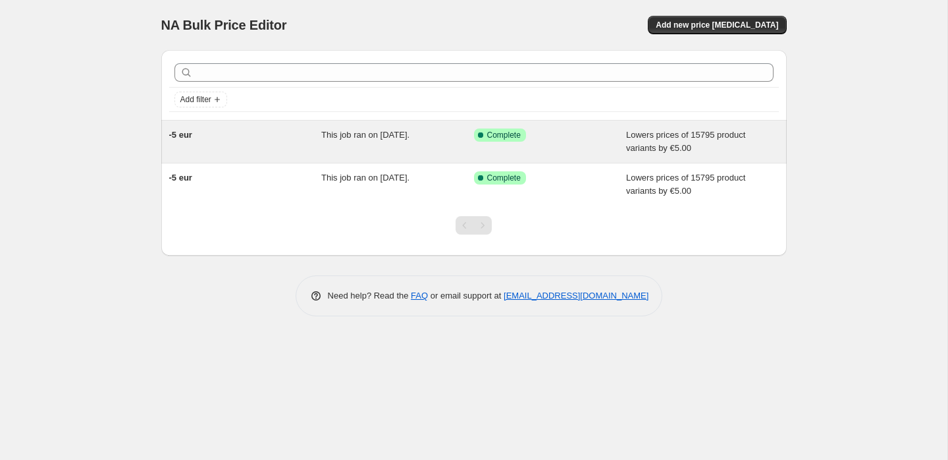
click at [310, 144] on div "-5 eur" at bounding box center [245, 141] width 153 height 26
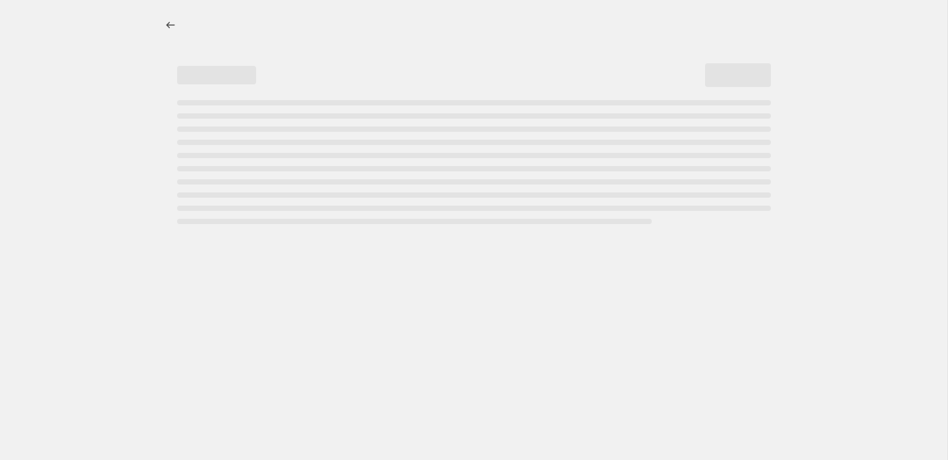
select select "by"
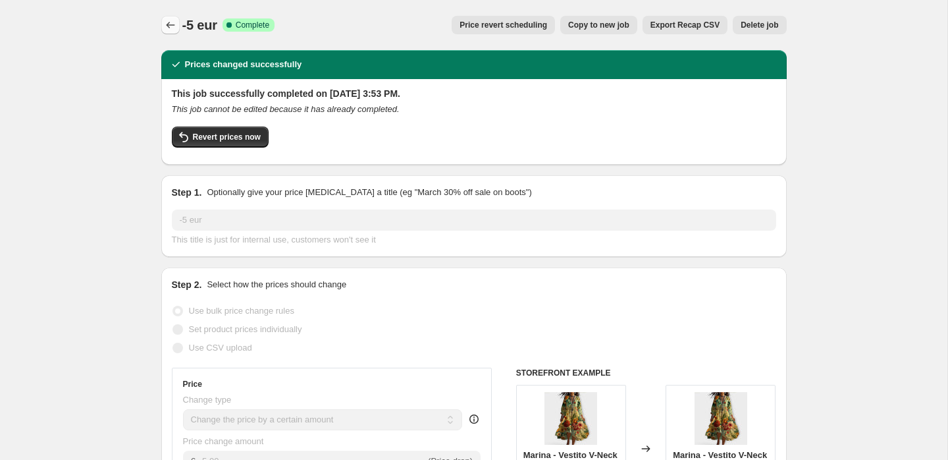
click at [171, 28] on icon "Price change jobs" at bounding box center [170, 24] width 13 height 13
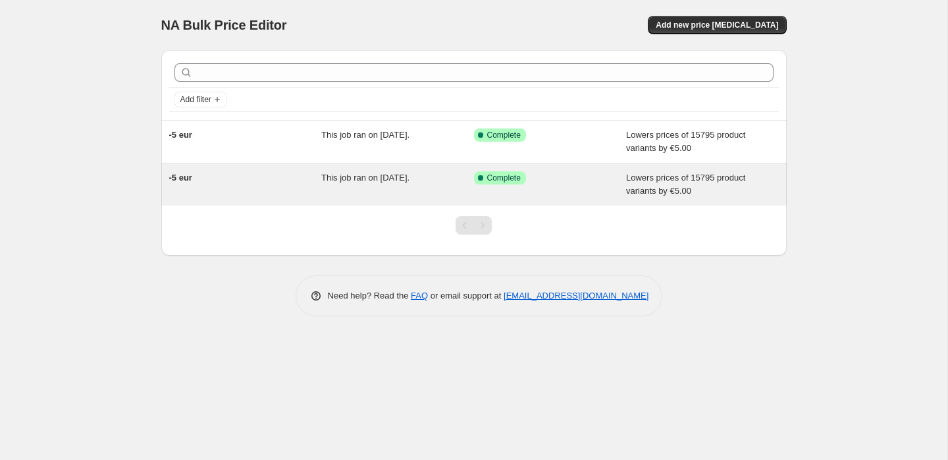
click at [439, 188] on div "This job ran on [DATE]." at bounding box center [397, 184] width 153 height 26
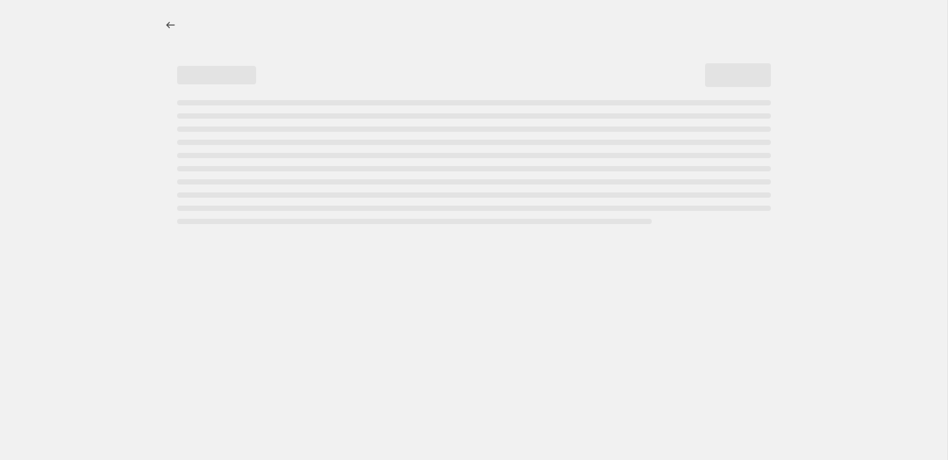
select select "by"
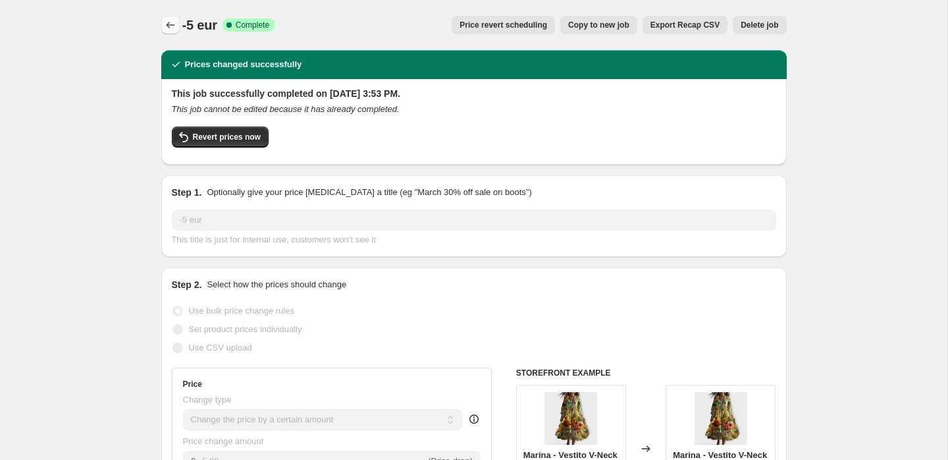
click at [169, 21] on icon "Price change jobs" at bounding box center [170, 24] width 13 height 13
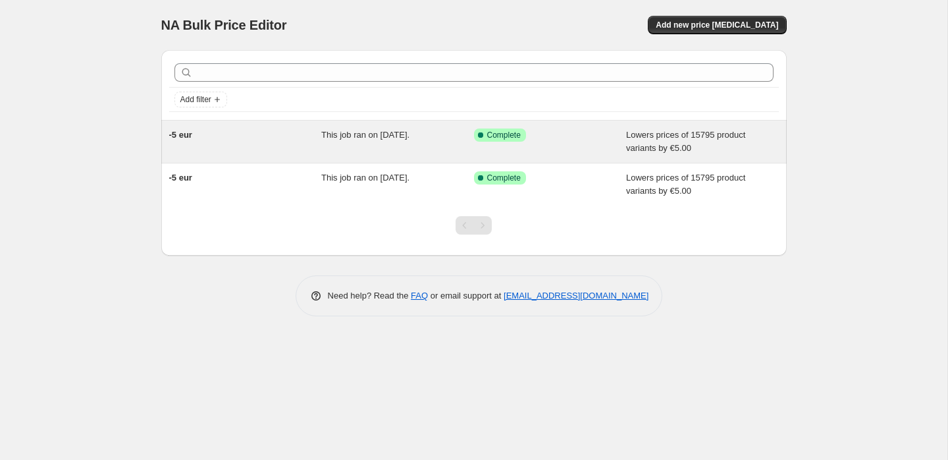
click at [328, 144] on div "This job ran on [DATE]." at bounding box center [397, 141] width 153 height 26
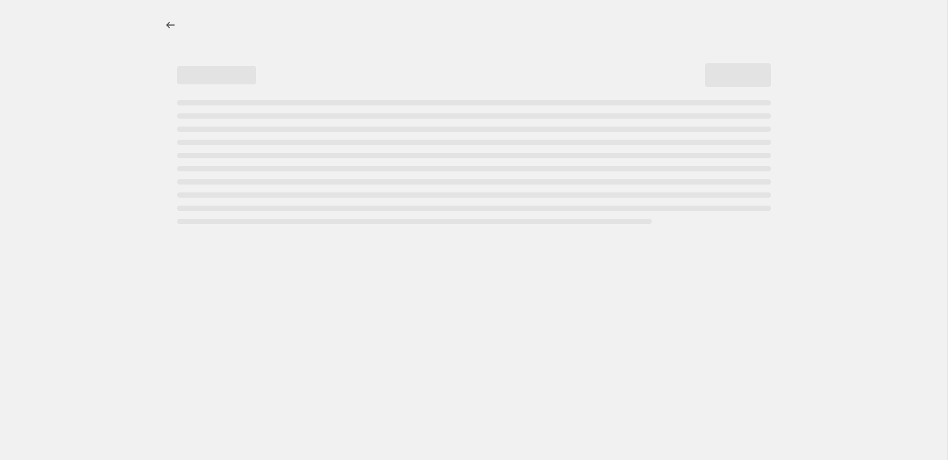
select select "by"
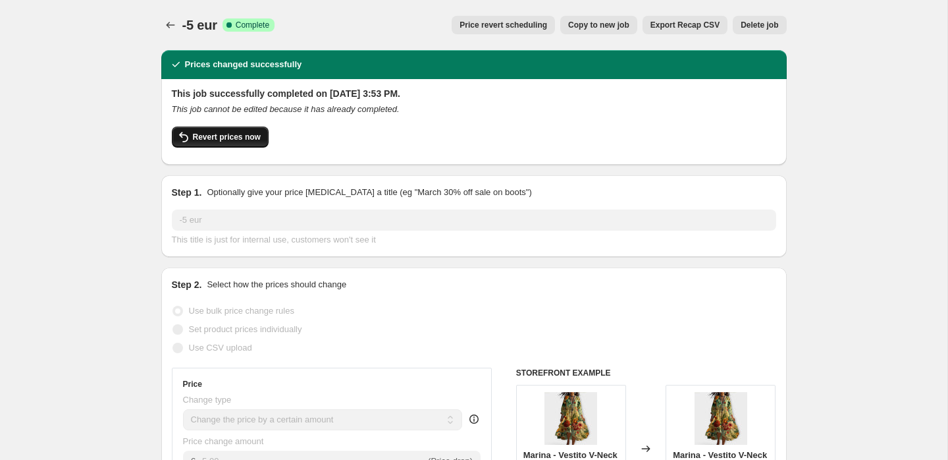
click at [243, 136] on span "Revert prices now" at bounding box center [227, 137] width 68 height 11
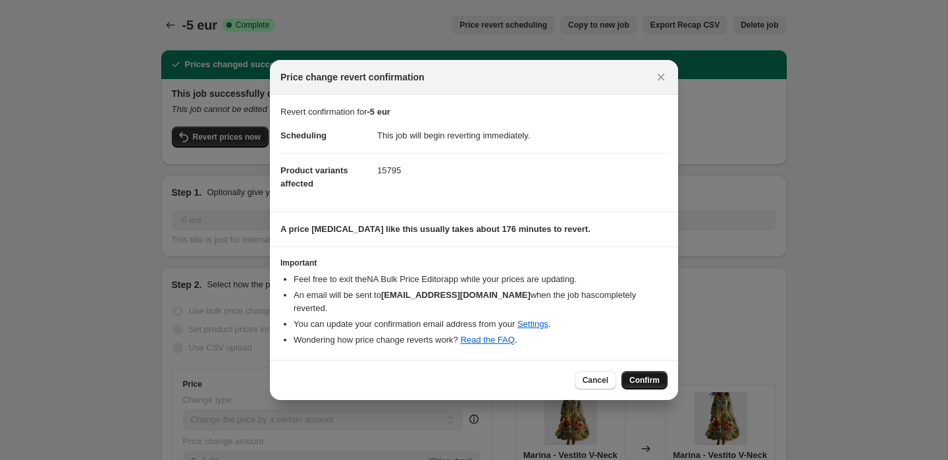
click at [654, 375] on span "Confirm" at bounding box center [645, 380] width 30 height 11
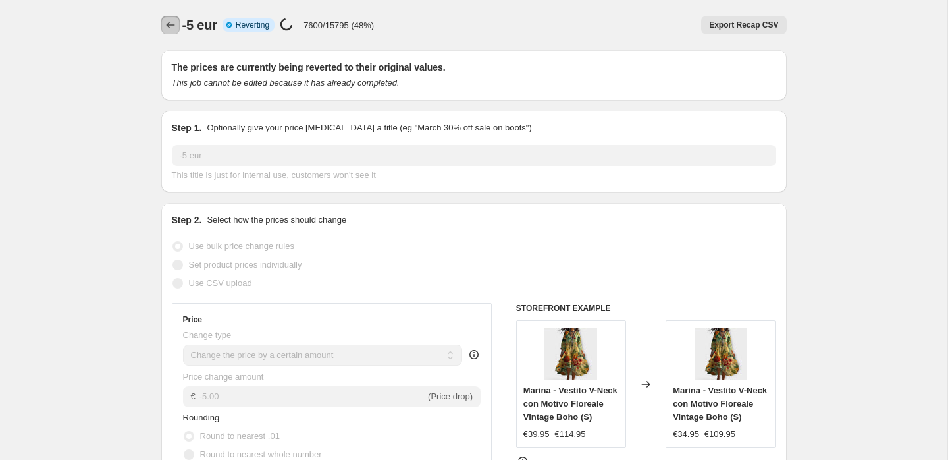
click at [164, 20] on icon "Price change jobs" at bounding box center [170, 24] width 13 height 13
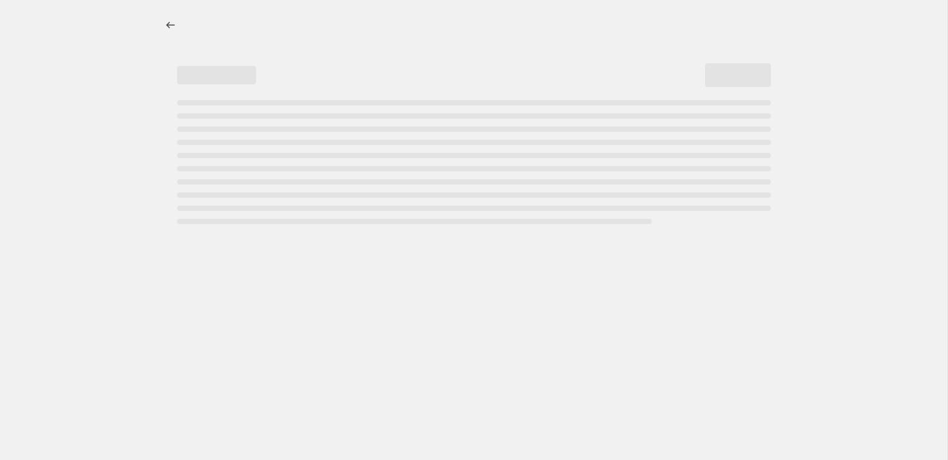
select select "by"
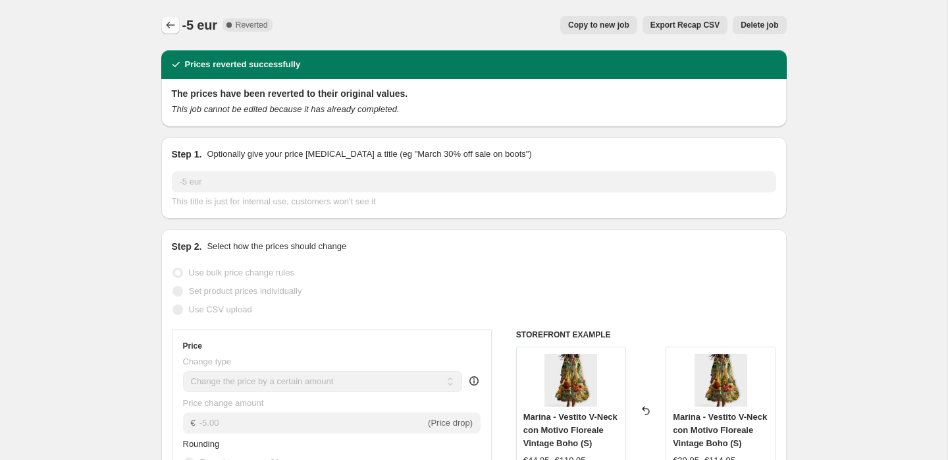
click at [168, 26] on icon "Price change jobs" at bounding box center [170, 25] width 9 height 7
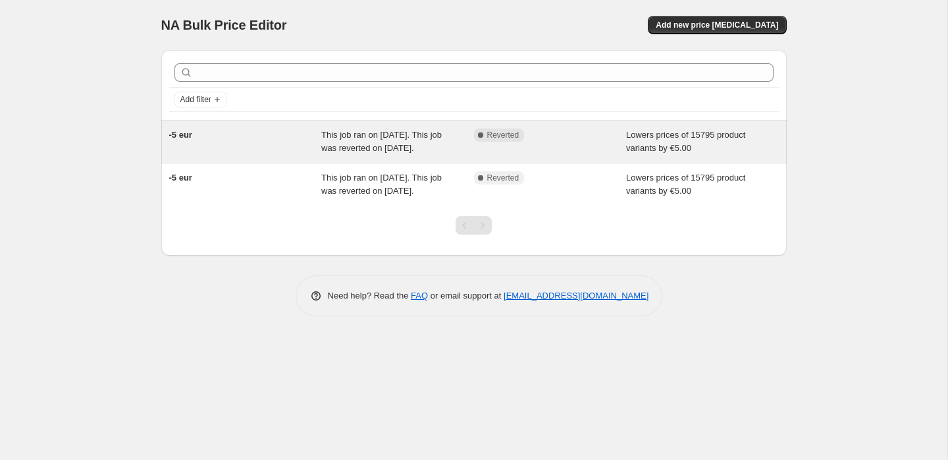
click at [381, 150] on span "This job ran on [DATE]. This job was reverted on [DATE]." at bounding box center [381, 141] width 121 height 23
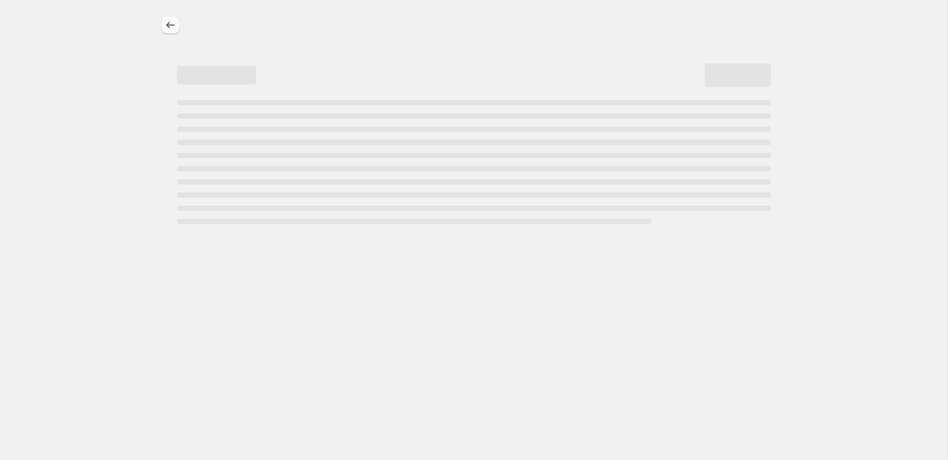
select select "by"
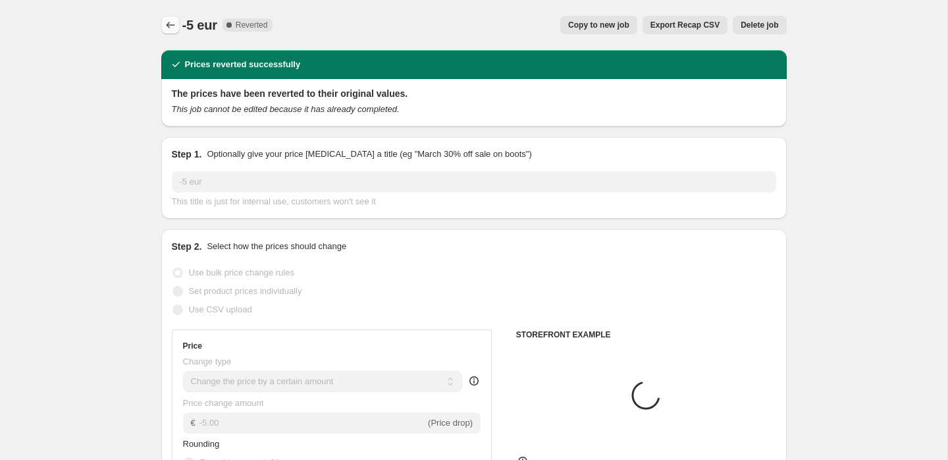
click at [166, 28] on icon "Price change jobs" at bounding box center [170, 24] width 13 height 13
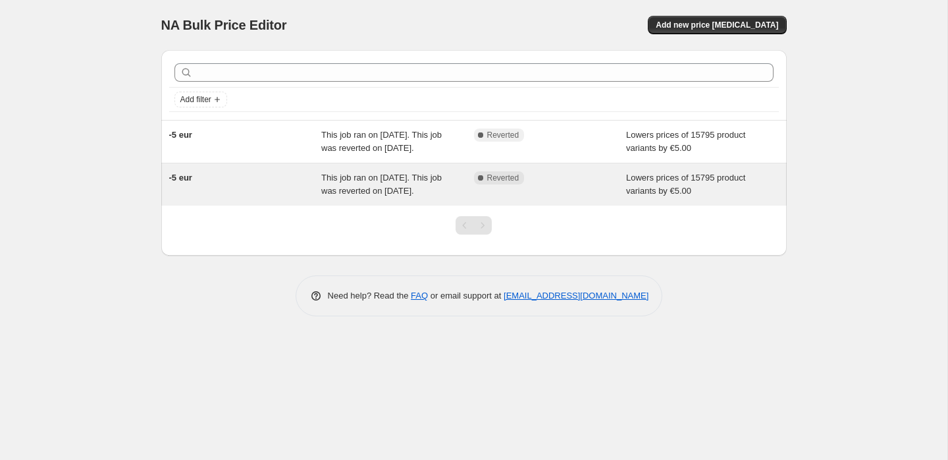
click at [335, 195] on div "This job ran on [DATE]. This job was reverted on [DATE]." at bounding box center [397, 184] width 153 height 26
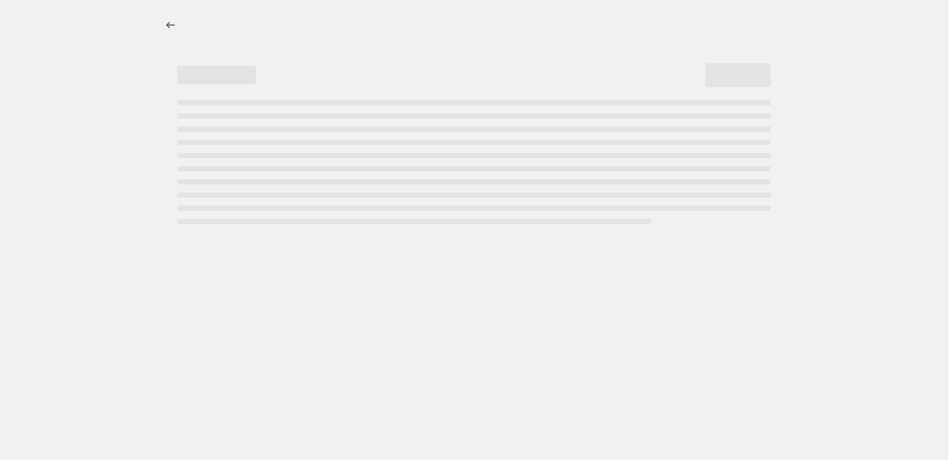
select select "by"
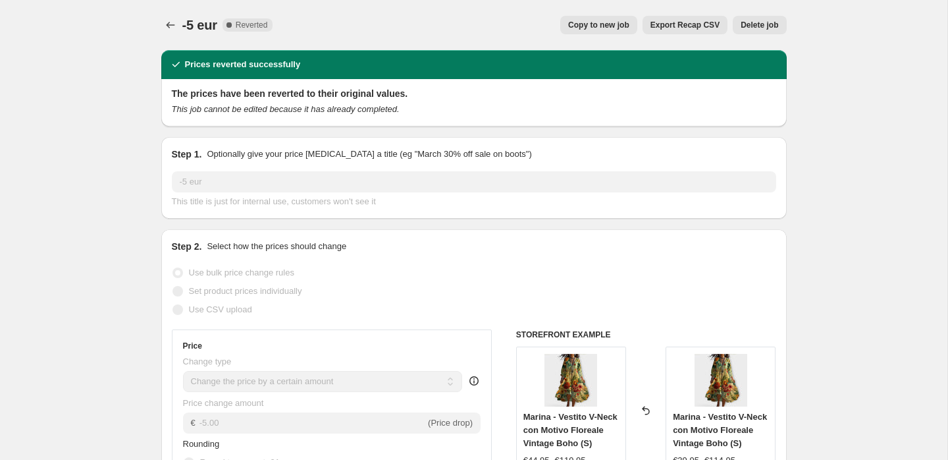
click at [750, 27] on span "Delete job" at bounding box center [760, 25] width 38 height 11
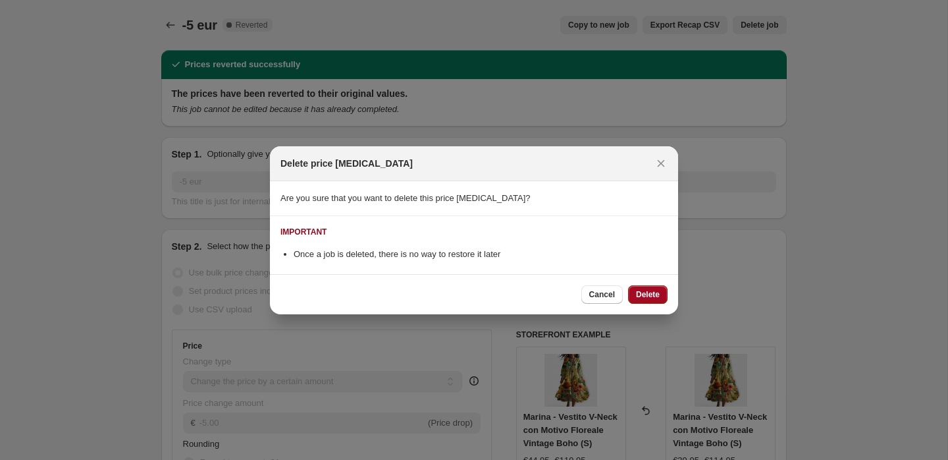
click at [643, 296] on span "Delete" at bounding box center [648, 294] width 24 height 11
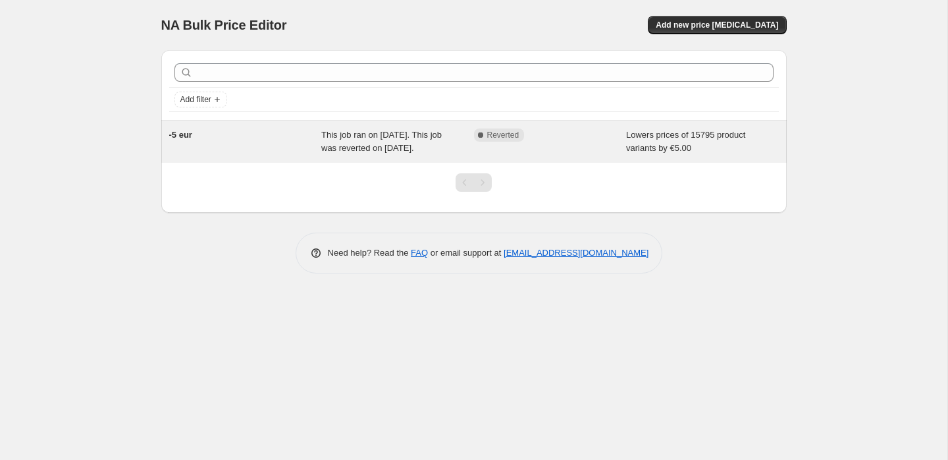
click at [308, 155] on div "-5 eur" at bounding box center [245, 141] width 153 height 26
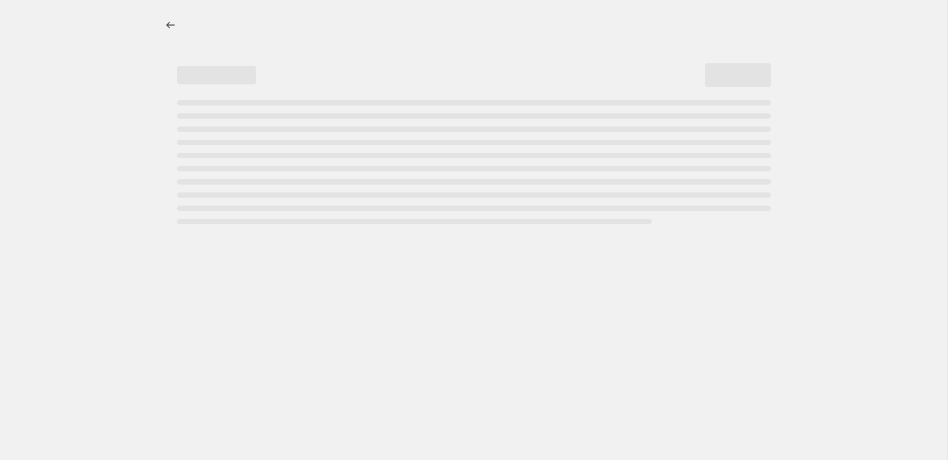
select select "by"
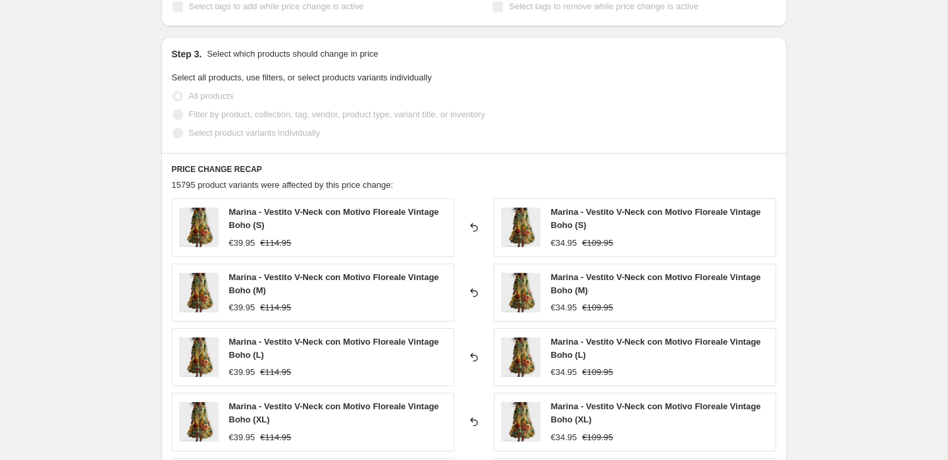
scroll to position [1125, 0]
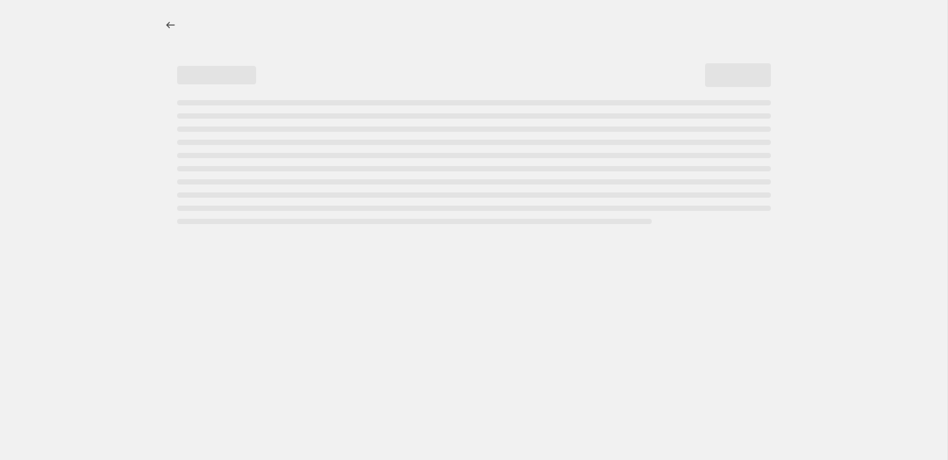
select select "by"
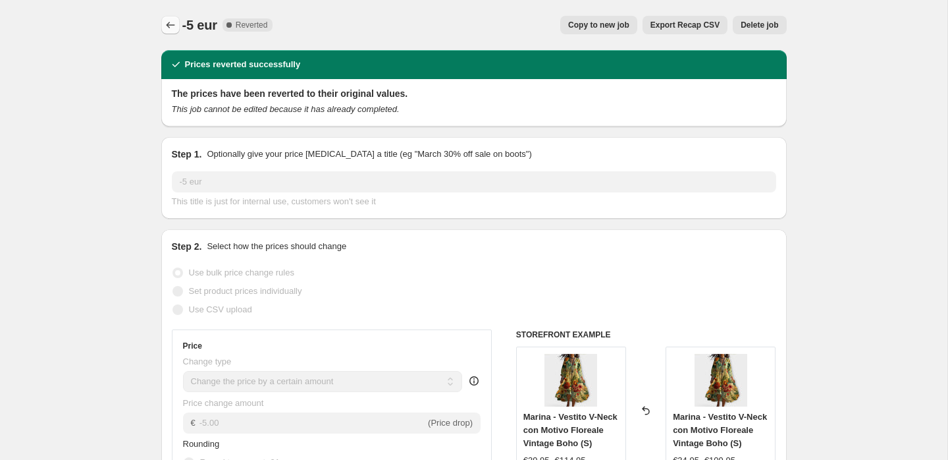
click at [165, 20] on icon "Price change jobs" at bounding box center [170, 24] width 13 height 13
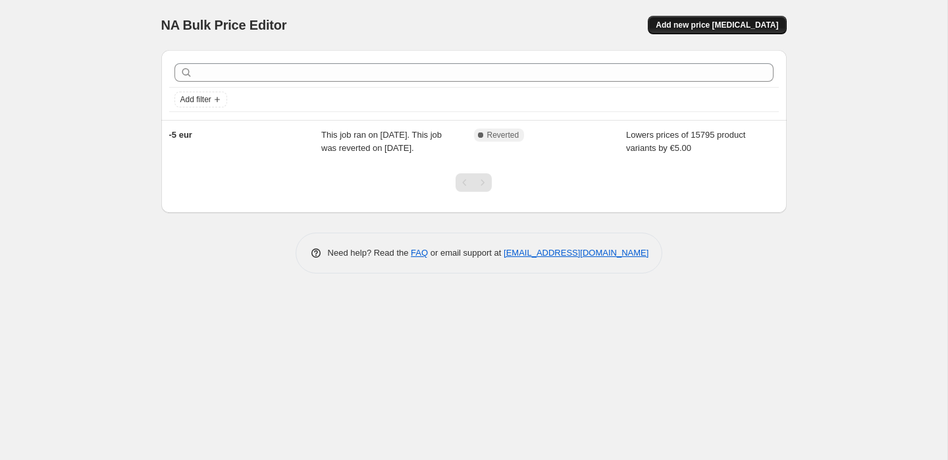
click at [763, 33] on button "Add new price [MEDICAL_DATA]" at bounding box center [717, 25] width 138 height 18
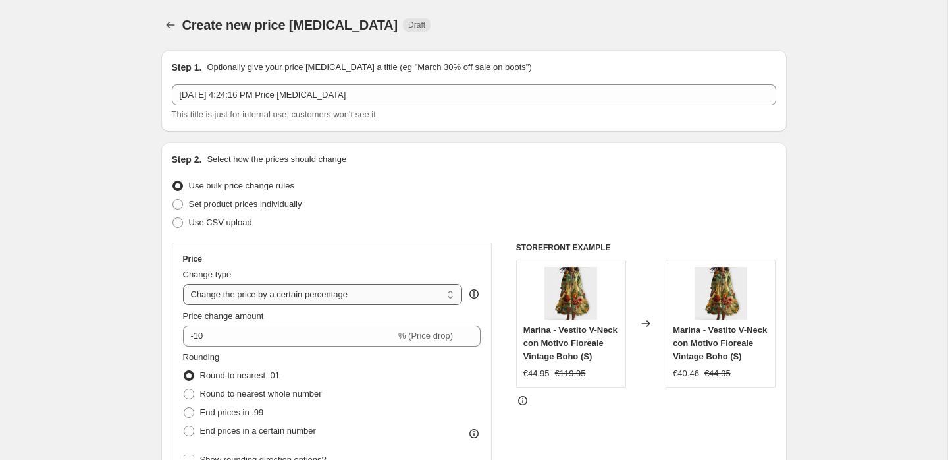
click at [213, 293] on select "Change the price to a certain amount Change the price by a certain amount Chang…" at bounding box center [323, 294] width 280 height 21
select select "by"
click at [183, 284] on select "Change the price to a certain amount Change the price by a certain amount Chang…" at bounding box center [323, 294] width 280 height 21
type input "-10.00"
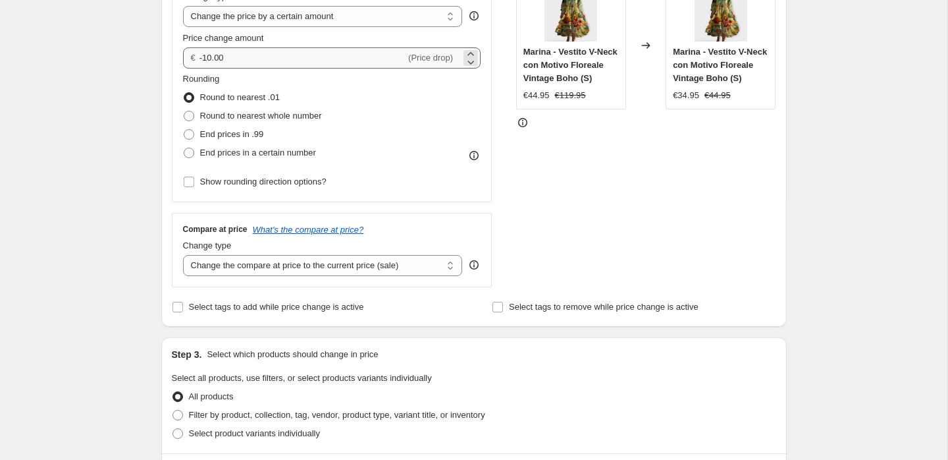
scroll to position [292, 0]
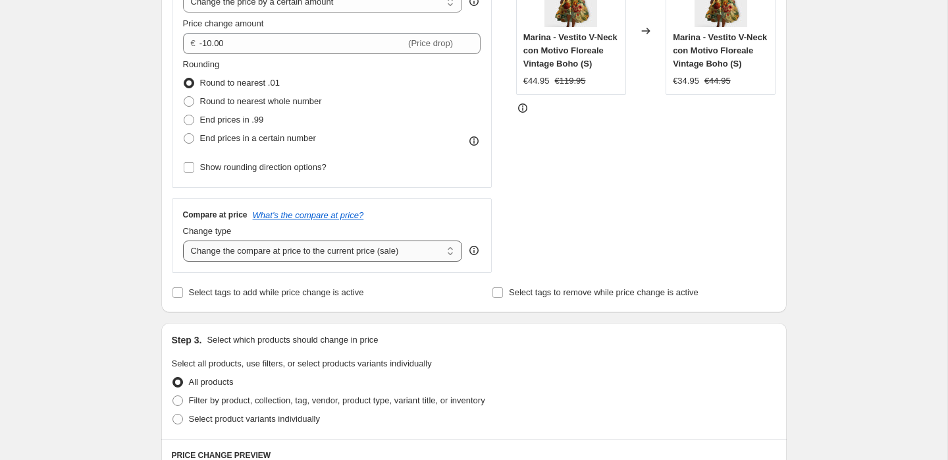
click at [274, 259] on select "Change the compare at price to the current price (sale) Change the compare at p…" at bounding box center [323, 250] width 280 height 21
select select "by"
click at [183, 240] on select "Change the compare at price to the current price (sale) Change the compare at p…" at bounding box center [323, 250] width 280 height 21
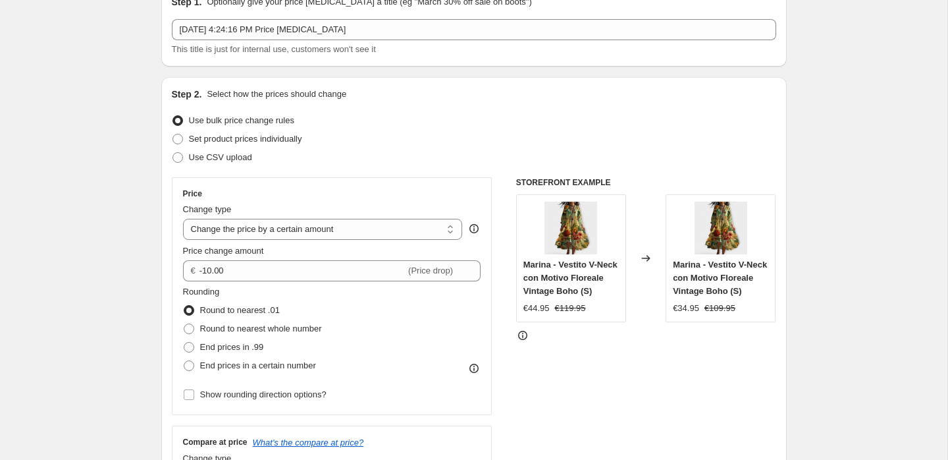
scroll to position [0, 0]
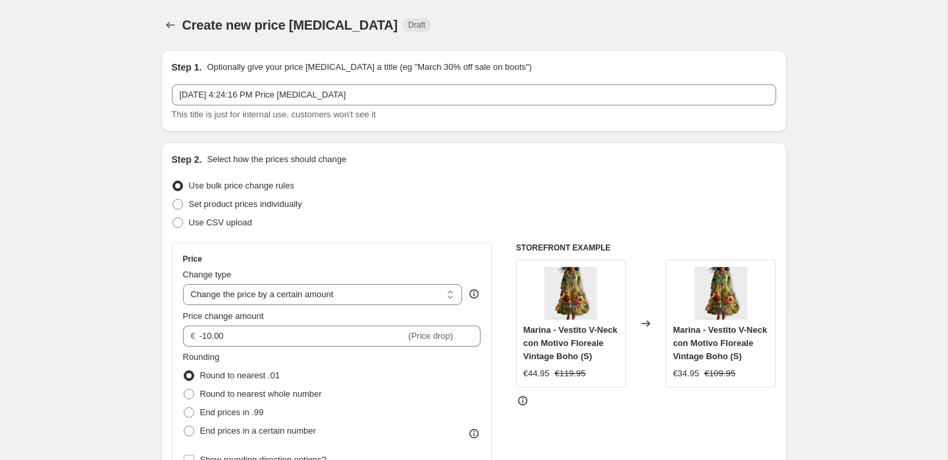
click at [435, 105] on div "Aug 23, 2025, 4:24:16 PM Price change job This title is just for internal use, …" at bounding box center [474, 102] width 605 height 37
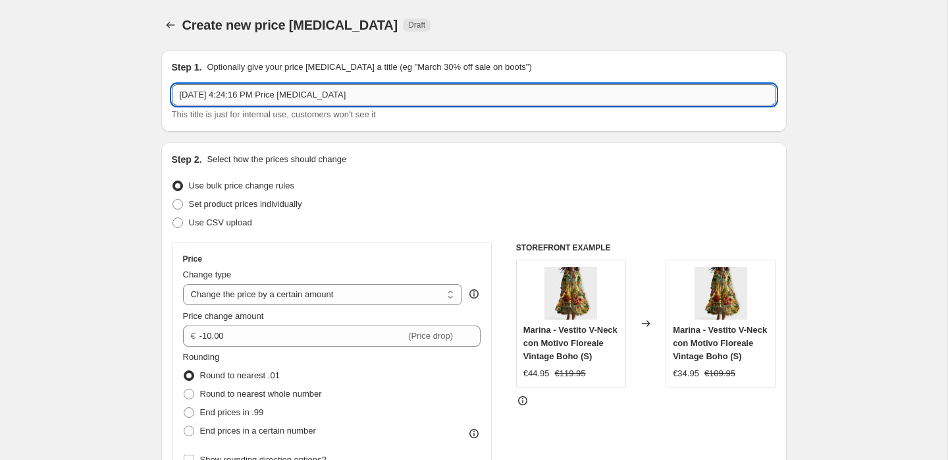
click at [443, 96] on input "Aug 23, 2025, 4:24:16 PM Price change job" at bounding box center [474, 94] width 605 height 21
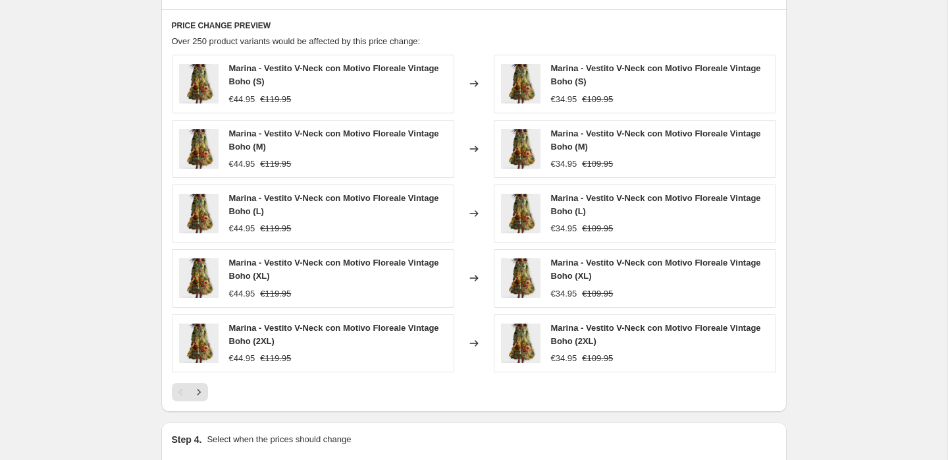
scroll to position [1067, 0]
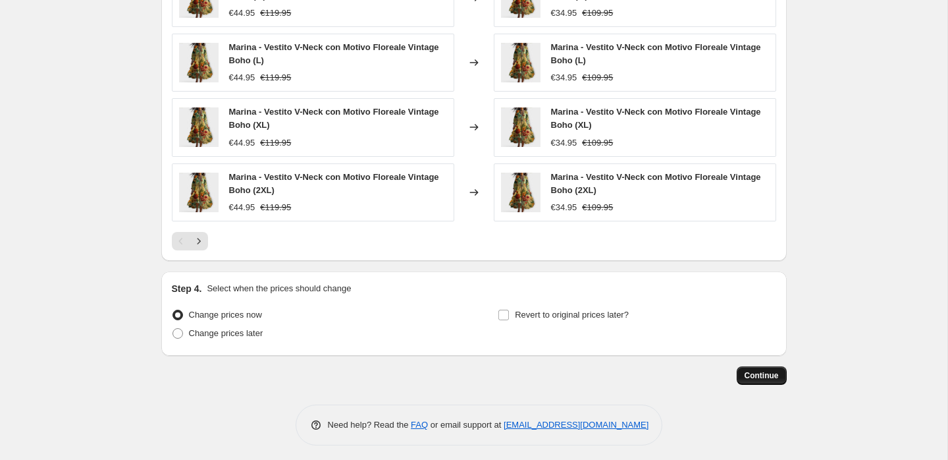
type input "-10eur"
click at [759, 374] on span "Continue" at bounding box center [762, 375] width 34 height 11
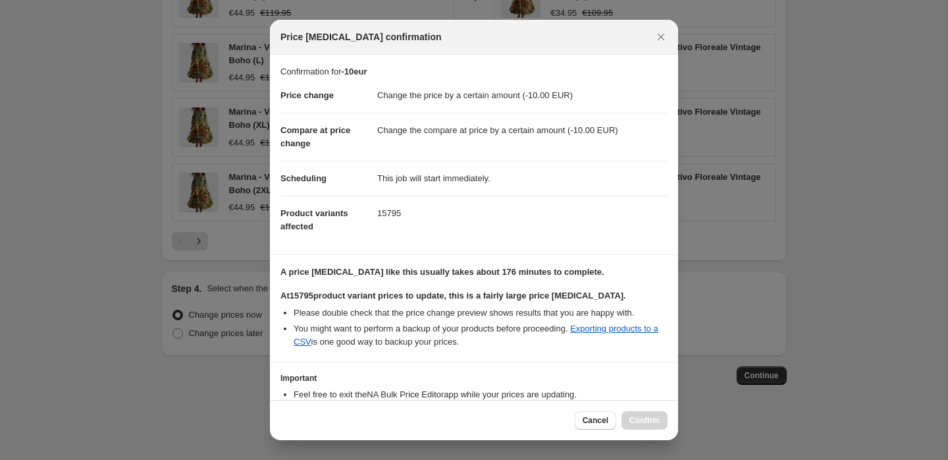
scroll to position [84, 0]
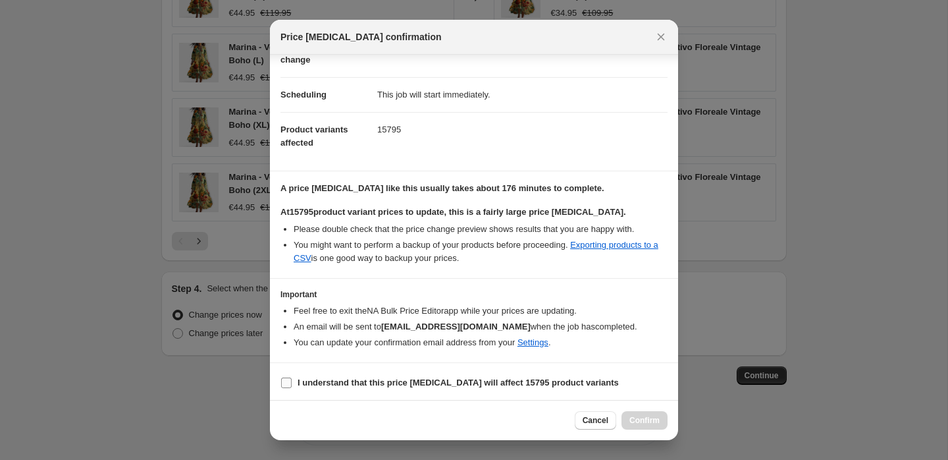
click at [551, 382] on b "I understand that this price change job will affect 15795 product variants" at bounding box center [458, 382] width 321 height 10
click at [292, 382] on input "I understand that this price change job will affect 15795 product variants" at bounding box center [286, 382] width 11 height 11
checkbox input "true"
click at [645, 415] on span "Confirm" at bounding box center [645, 420] width 30 height 11
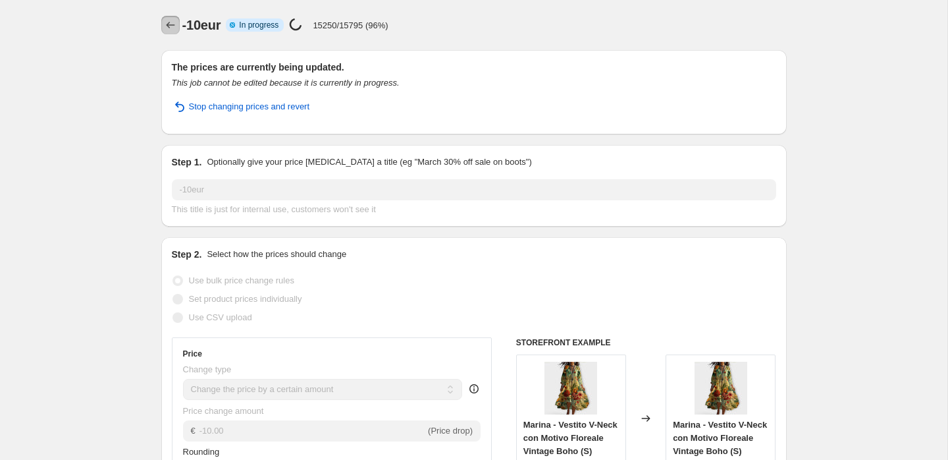
click at [172, 28] on icon "Price change jobs" at bounding box center [170, 24] width 13 height 13
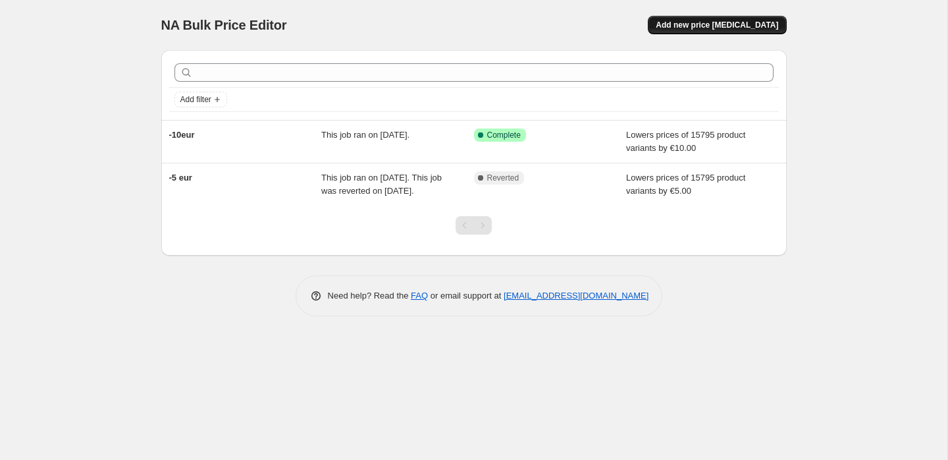
click at [717, 22] on span "Add new price [MEDICAL_DATA]" at bounding box center [717, 25] width 123 height 11
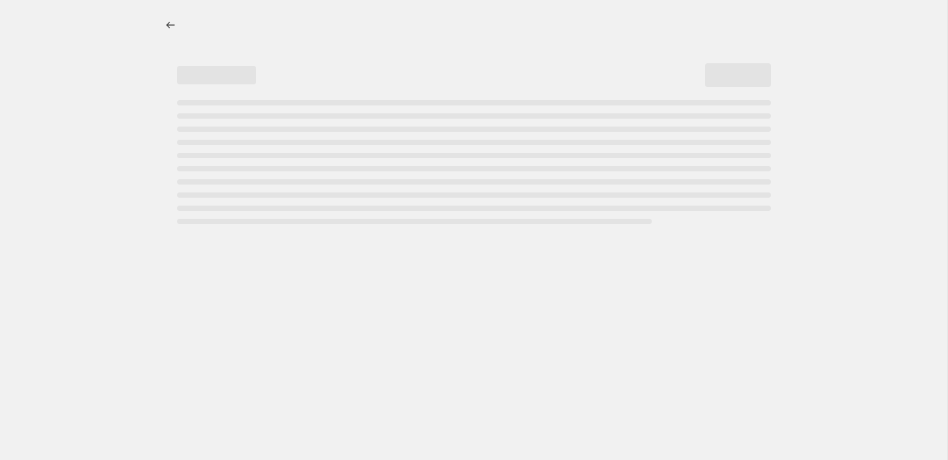
select select "percentage"
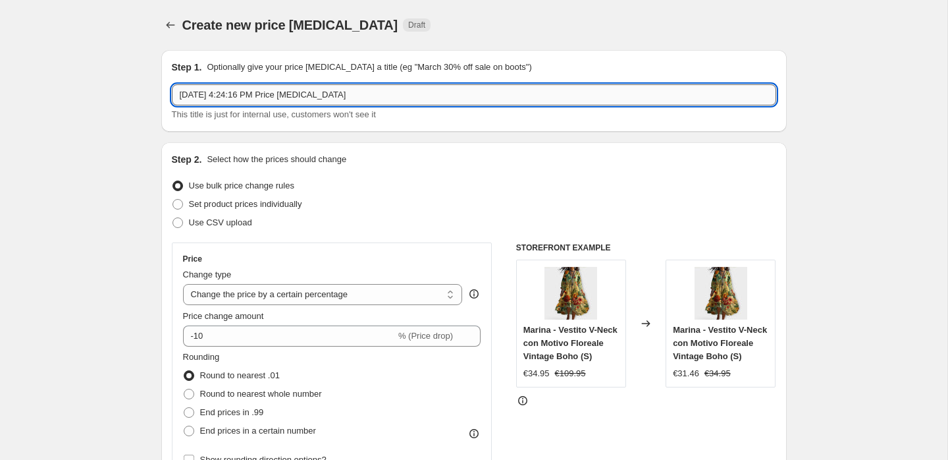
click at [335, 94] on input "Aug 23, 2025, 4:24:16 PM Price change job" at bounding box center [474, 94] width 605 height 21
type input "Shoes +10eur"
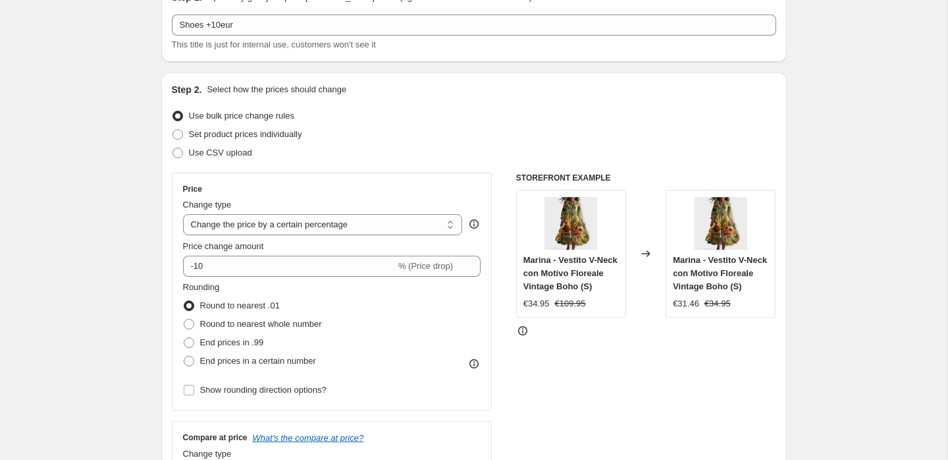
scroll to position [73, 0]
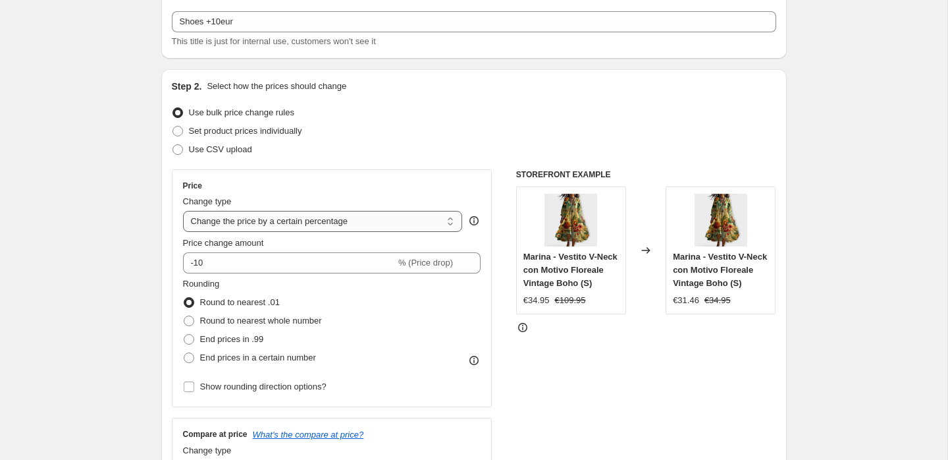
click at [289, 222] on select "Change the price to a certain amount Change the price by a certain amount Chang…" at bounding box center [323, 221] width 280 height 21
select select "by"
click at [183, 211] on select "Change the price to a certain amount Change the price by a certain amount Chang…" at bounding box center [323, 221] width 280 height 21
type input "-10.00"
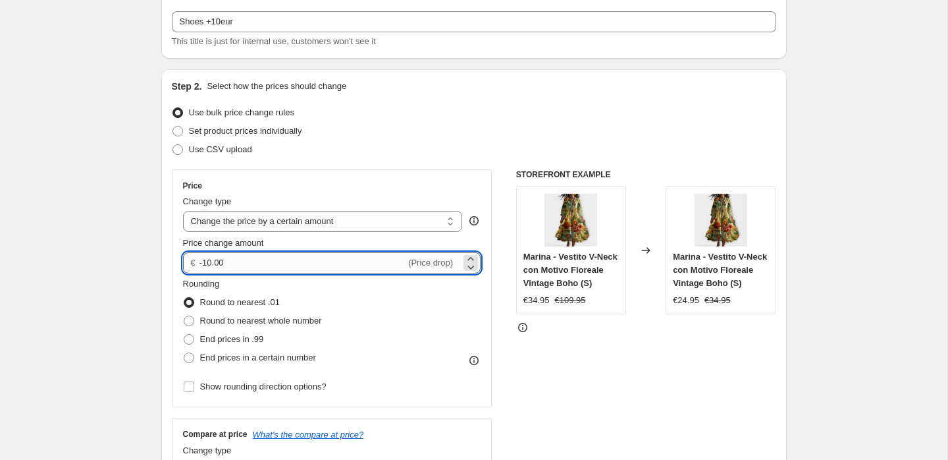
click at [261, 259] on input "-10.00" at bounding box center [303, 262] width 206 height 21
type input "10.00"
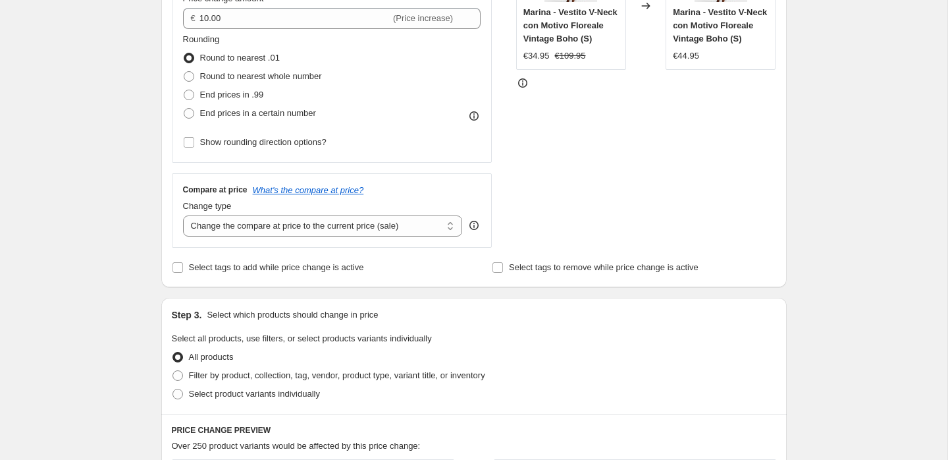
scroll to position [323, 0]
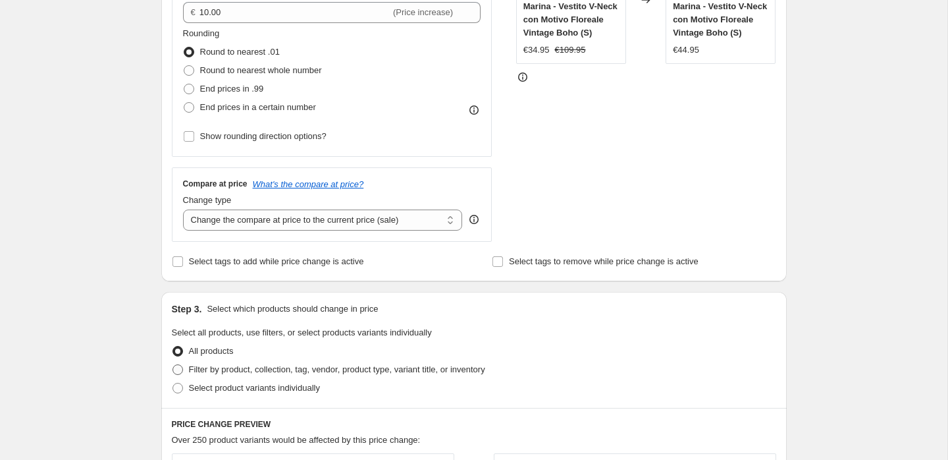
click at [259, 367] on span "Filter by product, collection, tag, vendor, product type, variant title, or inv…" at bounding box center [337, 369] width 296 height 10
click at [173, 365] on input "Filter by product, collection, tag, vendor, product type, variant title, or inv…" at bounding box center [173, 364] width 1 height 1
radio input "true"
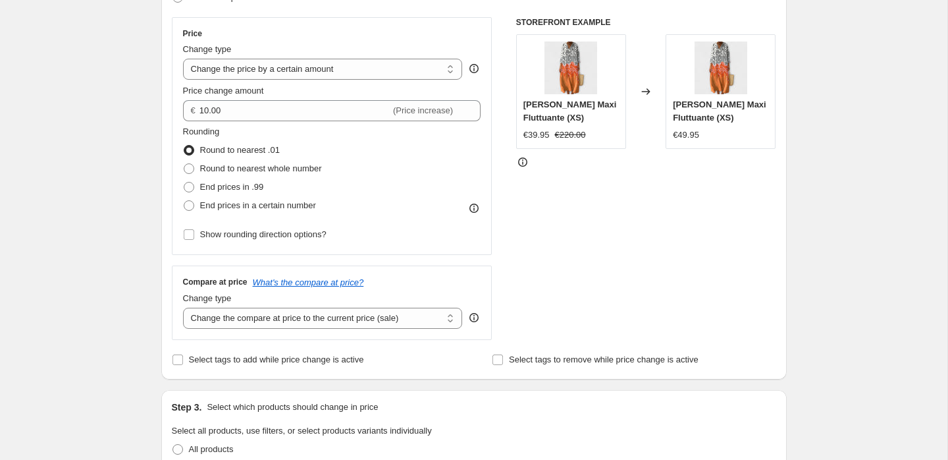
scroll to position [177, 0]
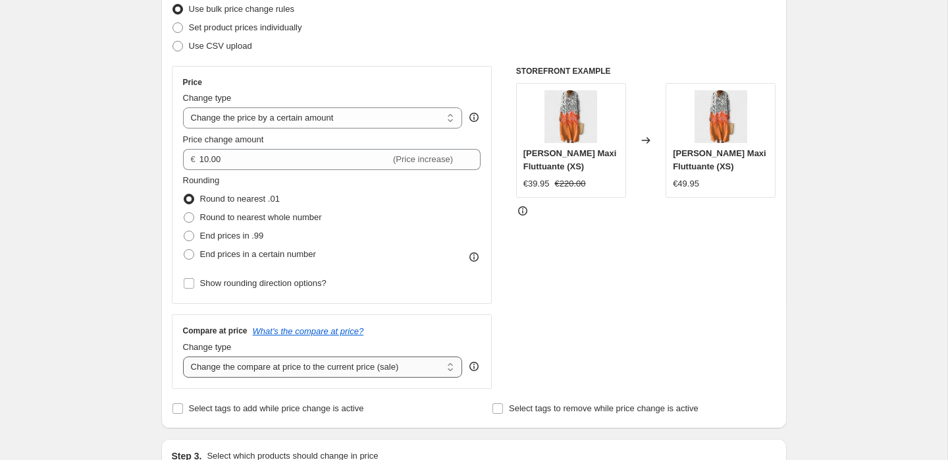
click at [248, 364] on select "Change the compare at price to the current price (sale) Change the compare at p…" at bounding box center [323, 366] width 280 height 21
select select "by"
click at [183, 356] on select "Change the compare at price to the current price (sale) Change the compare at p…" at bounding box center [323, 366] width 280 height 21
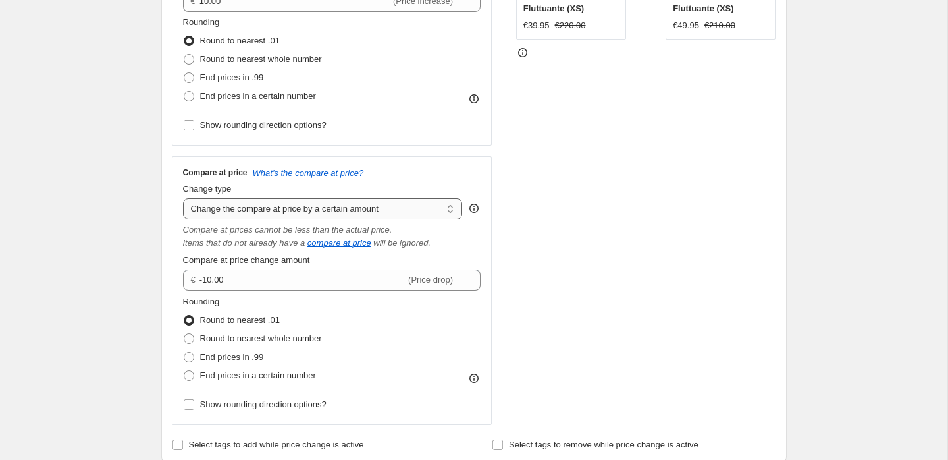
scroll to position [336, 0]
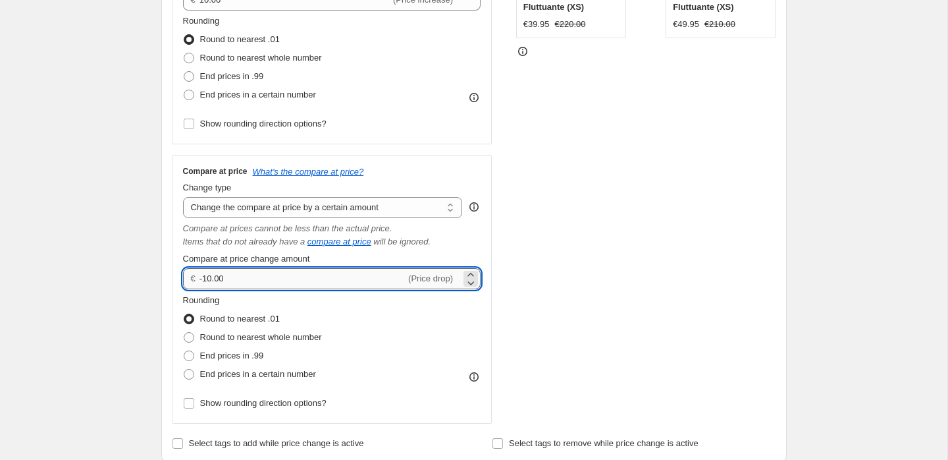
click at [292, 285] on input "-10.00" at bounding box center [303, 278] width 206 height 21
type input "10.00"
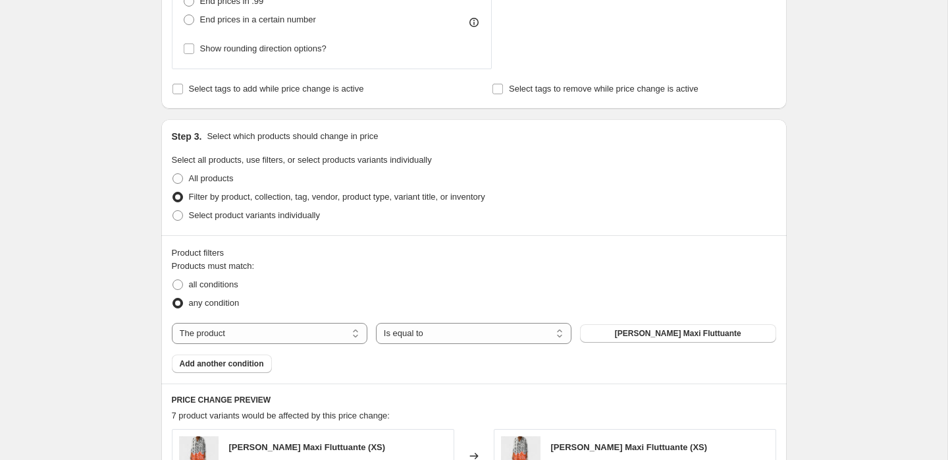
scroll to position [736, 0]
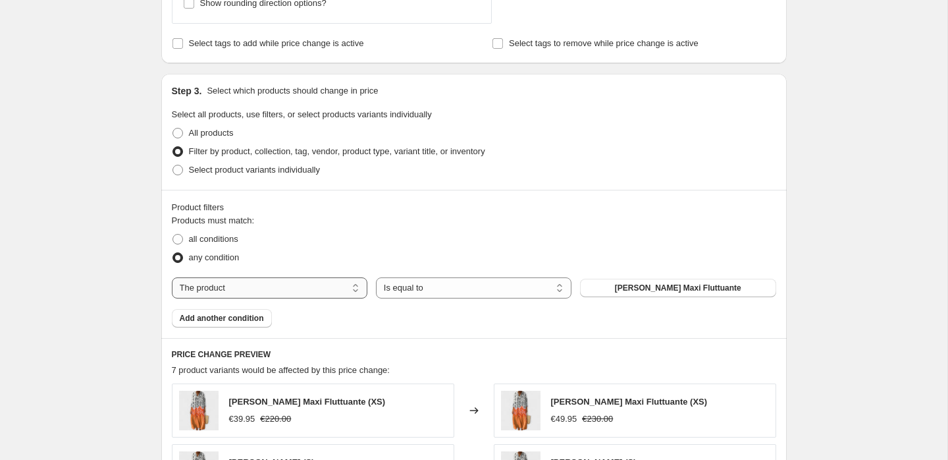
click at [252, 288] on select "The product The product's collection The product's tag The product's vendor The…" at bounding box center [270, 287] width 196 height 21
select select "tag"
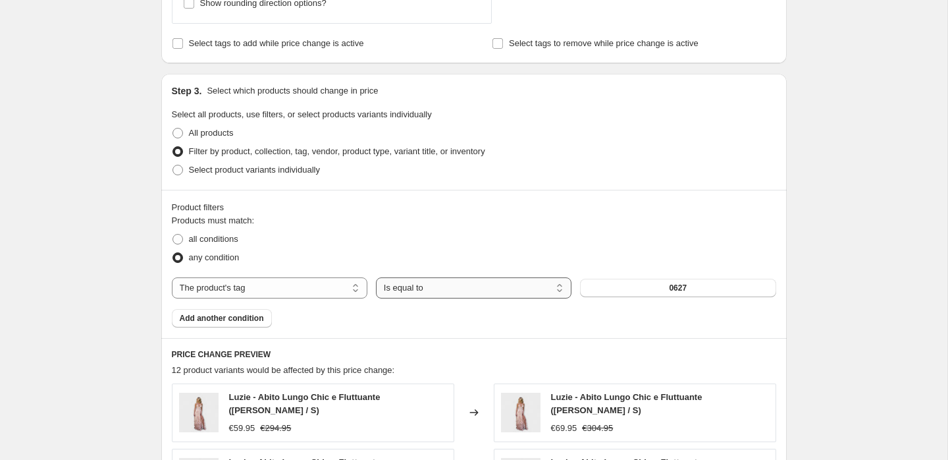
click at [440, 285] on select "Is equal to Is not equal to" at bounding box center [474, 287] width 196 height 21
click at [376, 277] on select "Is equal to Is not equal to" at bounding box center [474, 287] width 196 height 21
click at [691, 287] on button "0627" at bounding box center [678, 288] width 196 height 18
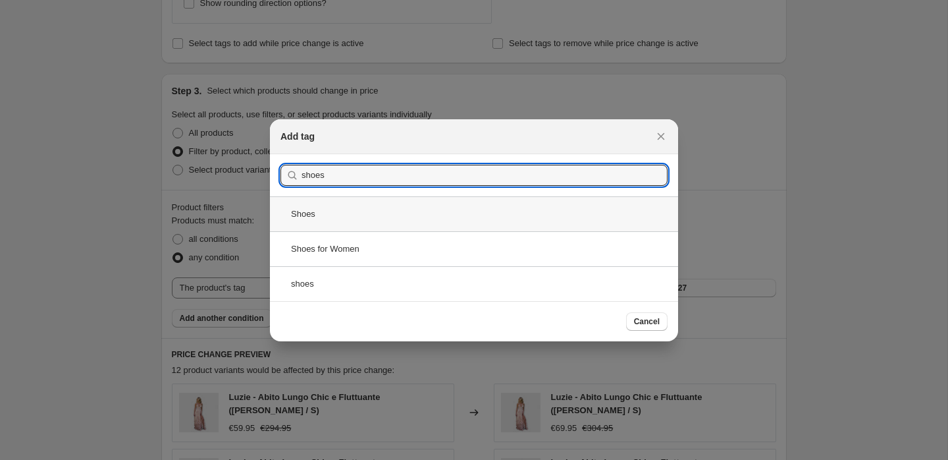
type input "shoes"
click at [339, 217] on div "Shoes" at bounding box center [474, 213] width 408 height 35
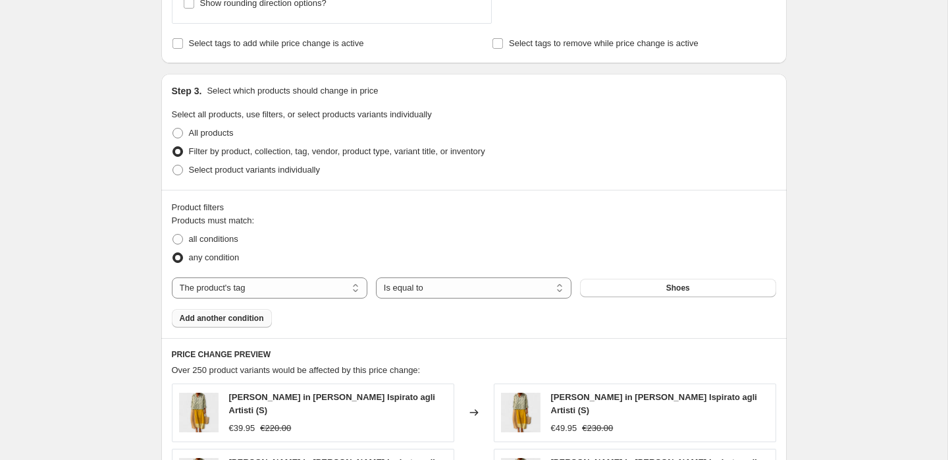
click at [240, 314] on span "Add another condition" at bounding box center [222, 318] width 84 height 11
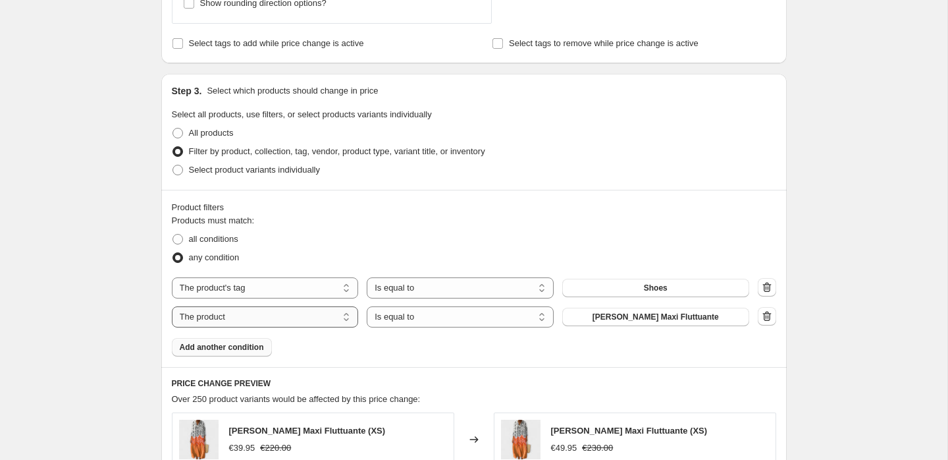
click at [244, 314] on select "The product The product's collection The product's tag The product's vendor The…" at bounding box center [265, 316] width 187 height 21
select select "tag"
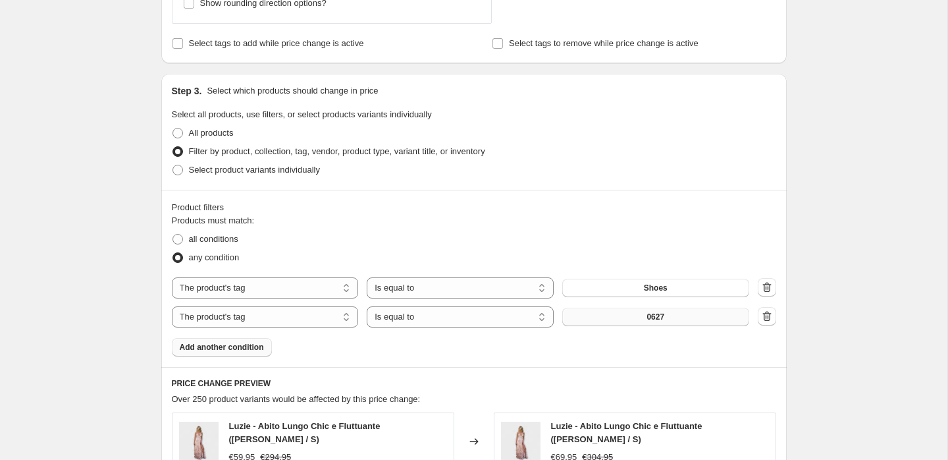
click at [651, 317] on span "0627" at bounding box center [656, 317] width 18 height 11
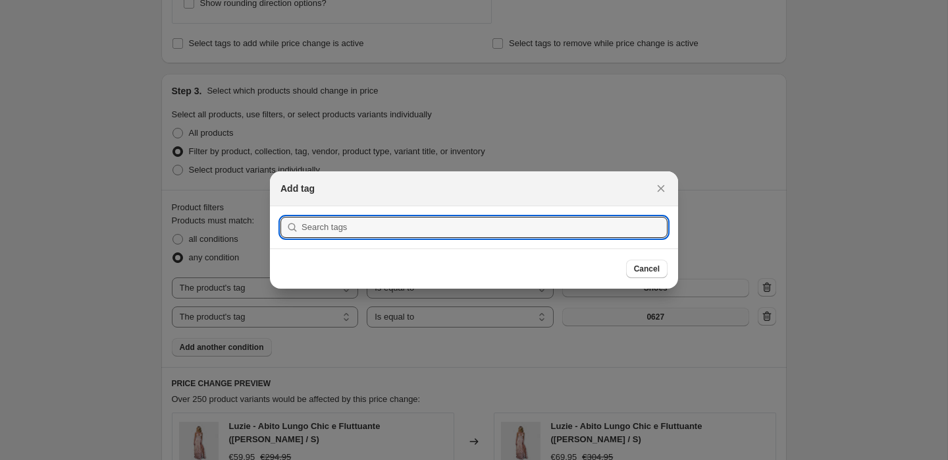
scroll to position [0, 0]
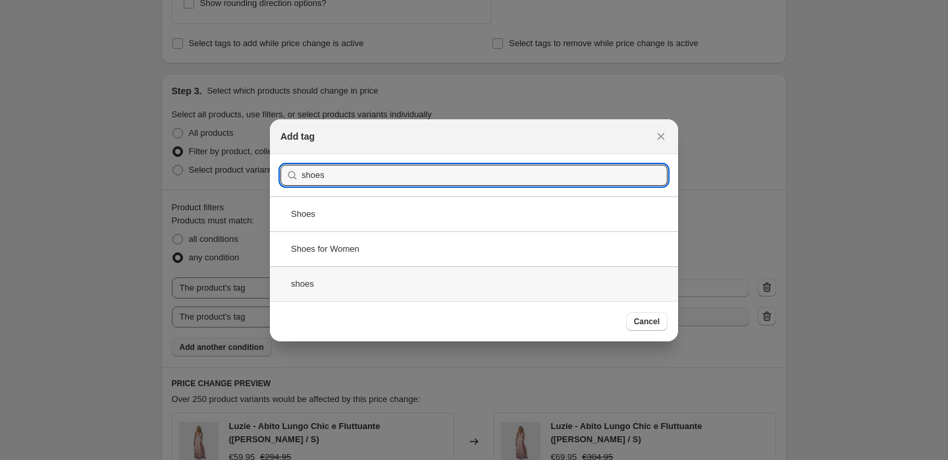
type input "shoes"
click at [327, 275] on div "shoes" at bounding box center [474, 283] width 408 height 35
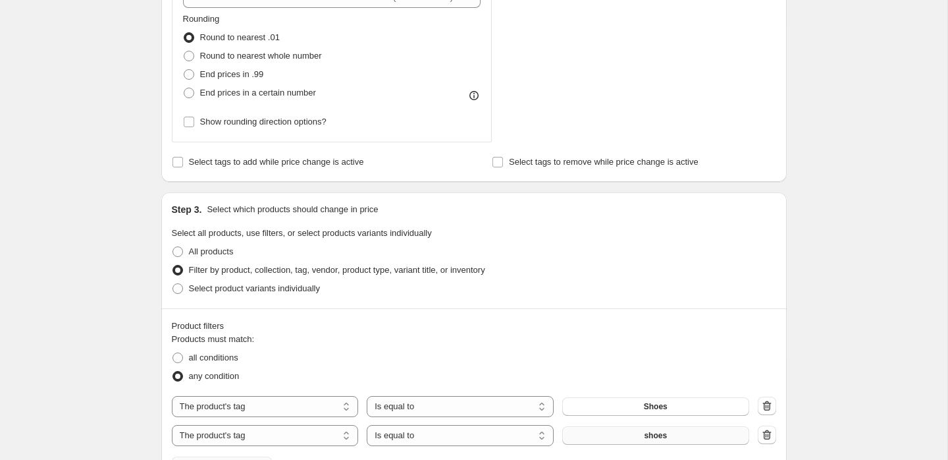
scroll to position [750, 0]
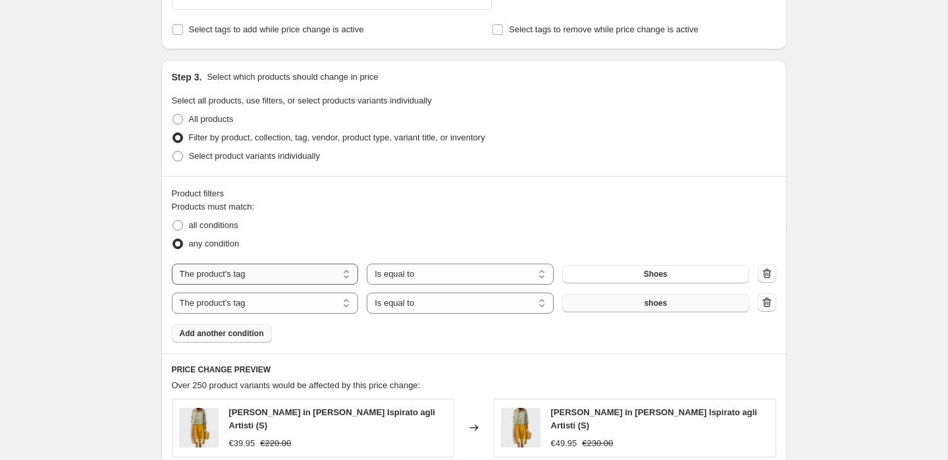
click at [223, 271] on select "The product The product's collection The product's tag The product's vendor The…" at bounding box center [265, 273] width 187 height 21
select select "collection"
click at [761, 298] on icon "button" at bounding box center [767, 302] width 13 height 13
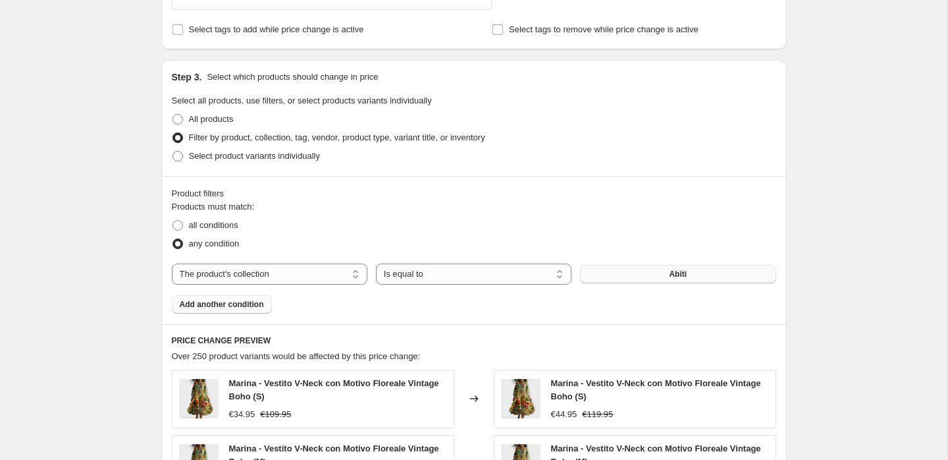
click at [637, 270] on button "Abiti" at bounding box center [678, 274] width 196 height 18
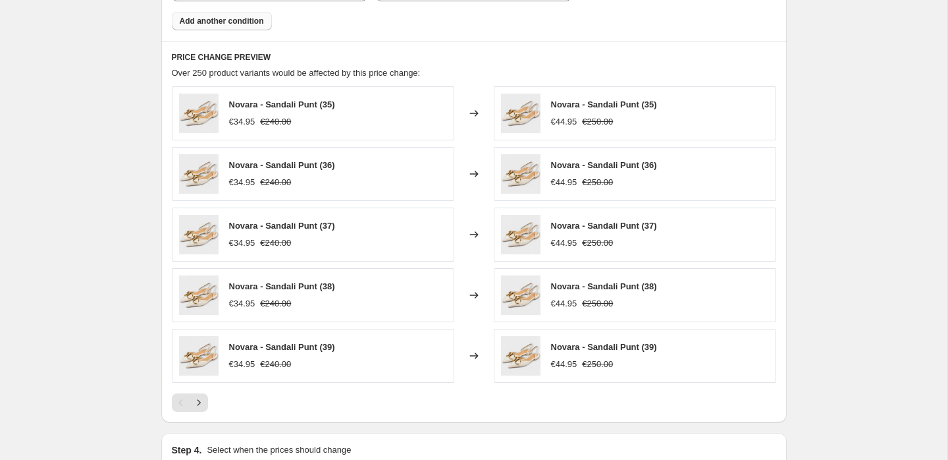
scroll to position [1193, 0]
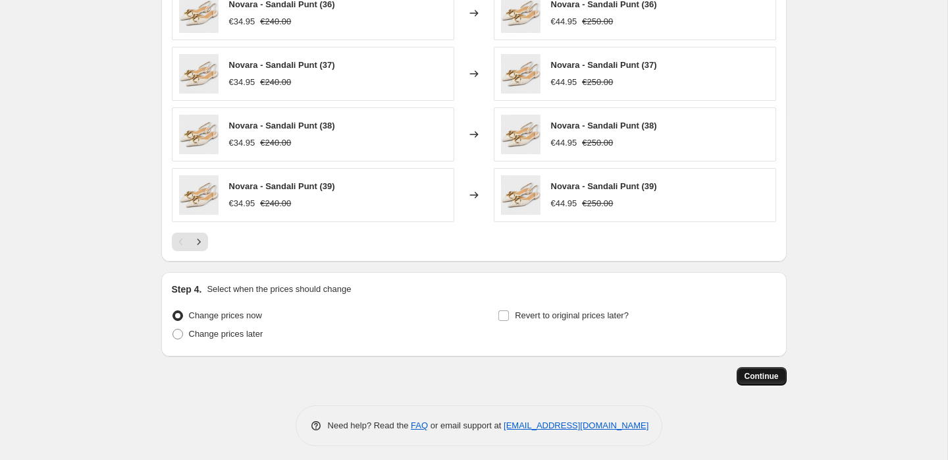
click at [774, 373] on span "Continue" at bounding box center [762, 376] width 34 height 11
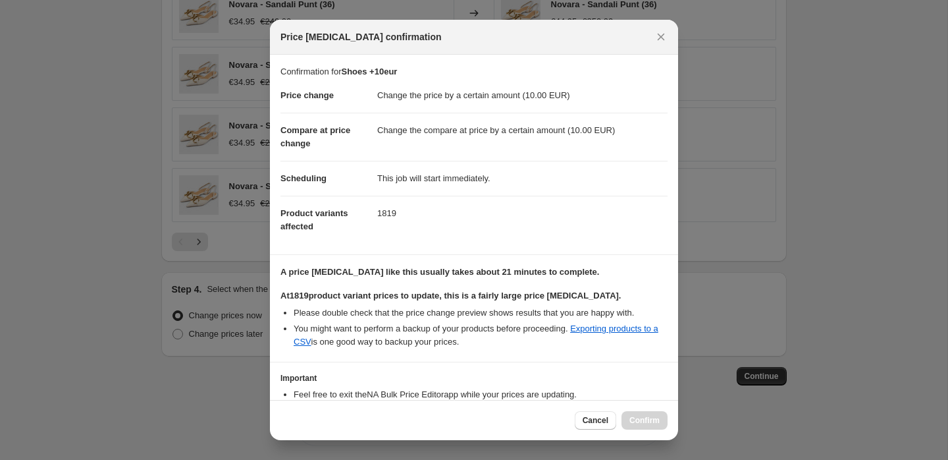
scroll to position [84, 0]
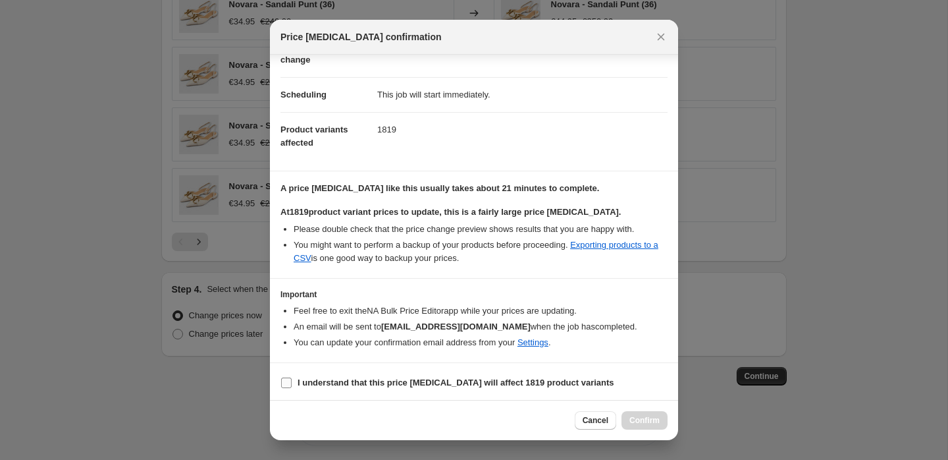
click at [401, 379] on b "I understand that this price change job will affect 1819 product variants" at bounding box center [456, 382] width 317 height 10
click at [292, 379] on input "I understand that this price change job will affect 1819 product variants" at bounding box center [286, 382] width 11 height 11
checkbox input "true"
click at [650, 418] on span "Confirm" at bounding box center [645, 420] width 30 height 11
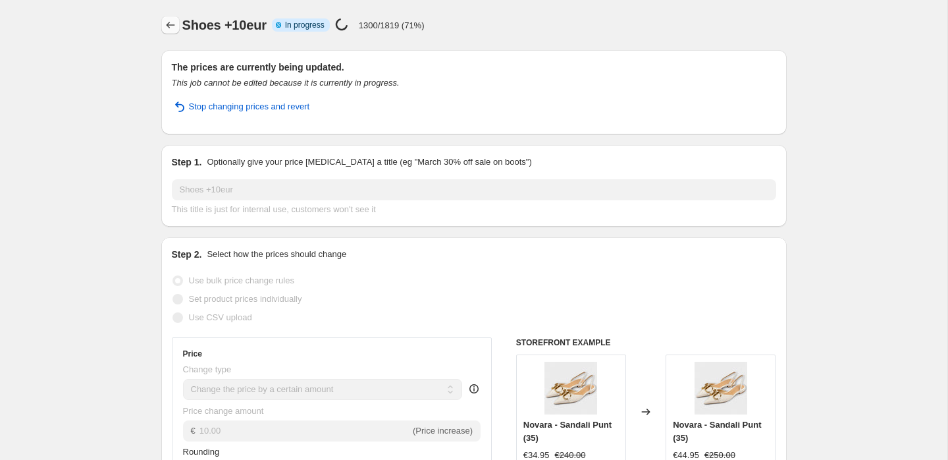
click at [173, 25] on icon "Price change jobs" at bounding box center [170, 25] width 9 height 7
